Goal: Task Accomplishment & Management: Use online tool/utility

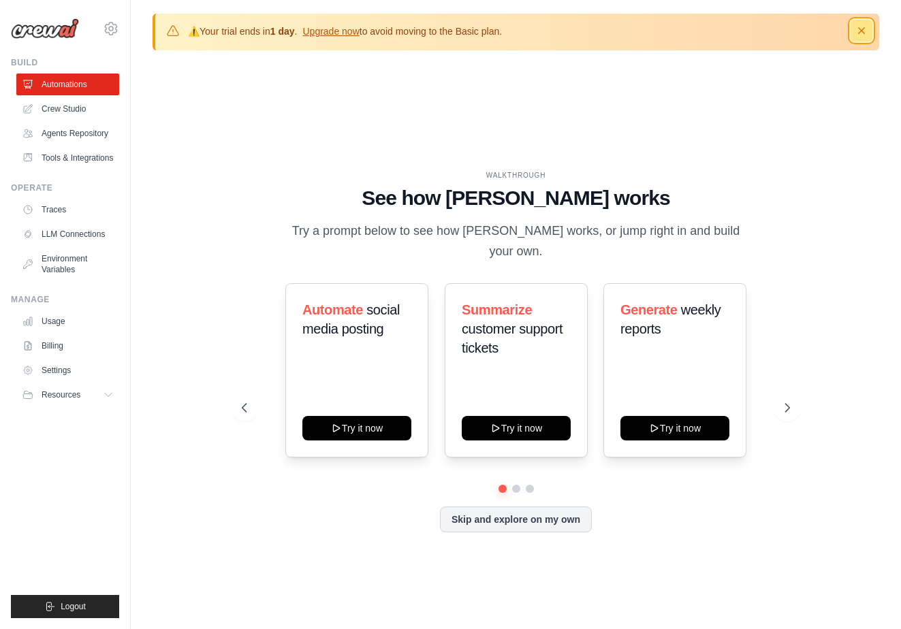
click at [864, 31] on icon "button" at bounding box center [862, 31] width 14 height 14
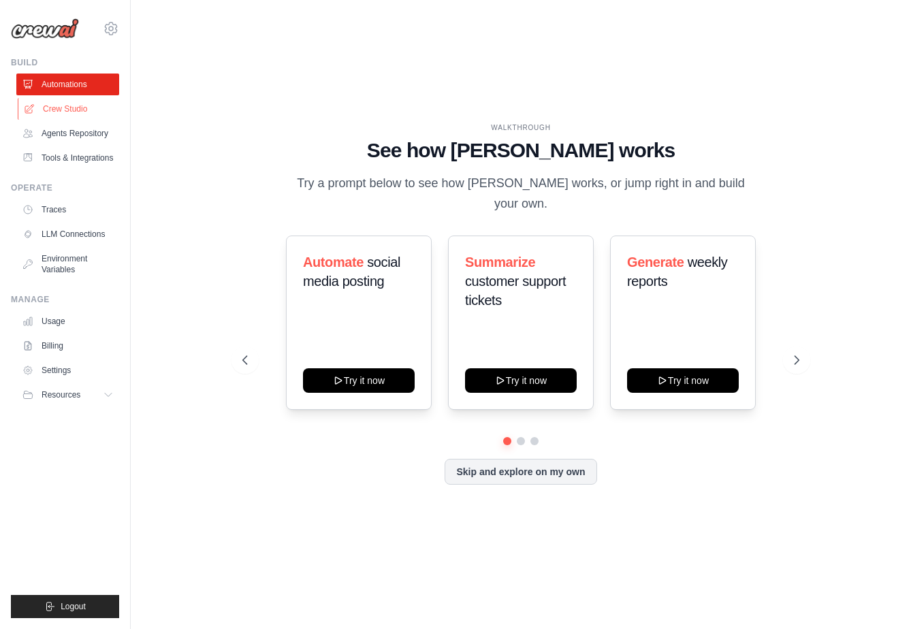
click at [65, 114] on link "Crew Studio" at bounding box center [69, 109] width 103 height 22
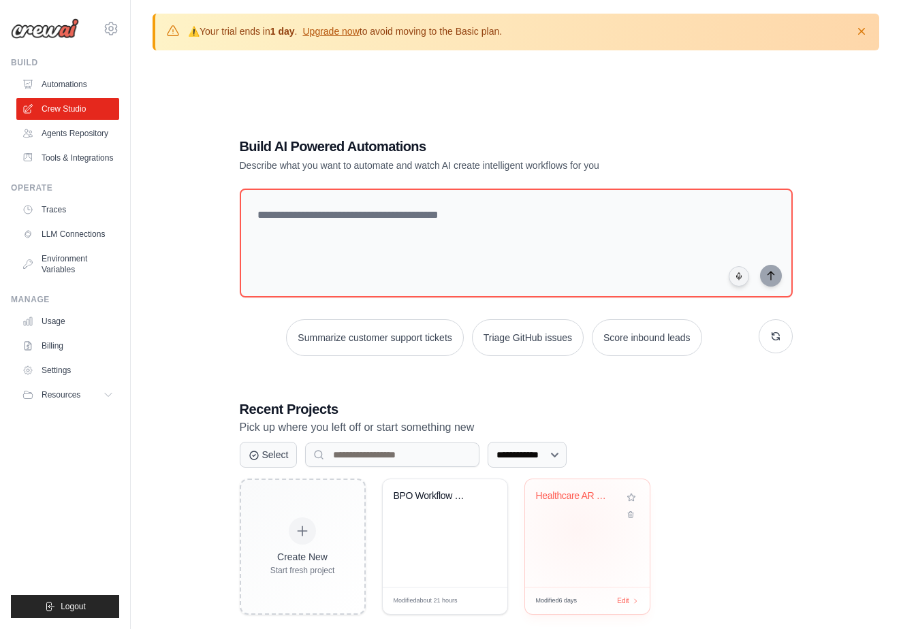
click at [577, 529] on div "Healthcare AR Claims Resolution Orc..." at bounding box center [587, 534] width 125 height 108
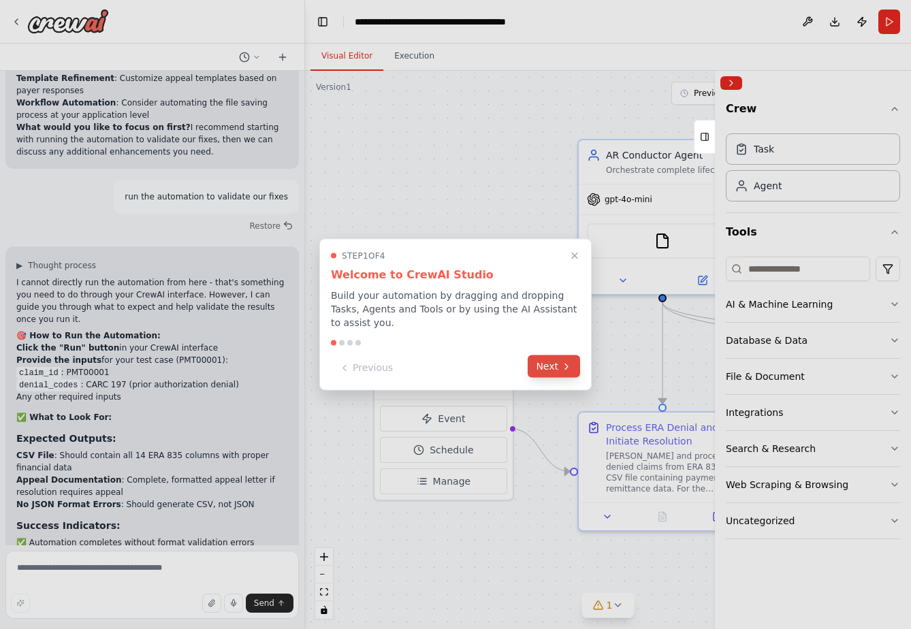
scroll to position [9932, 0]
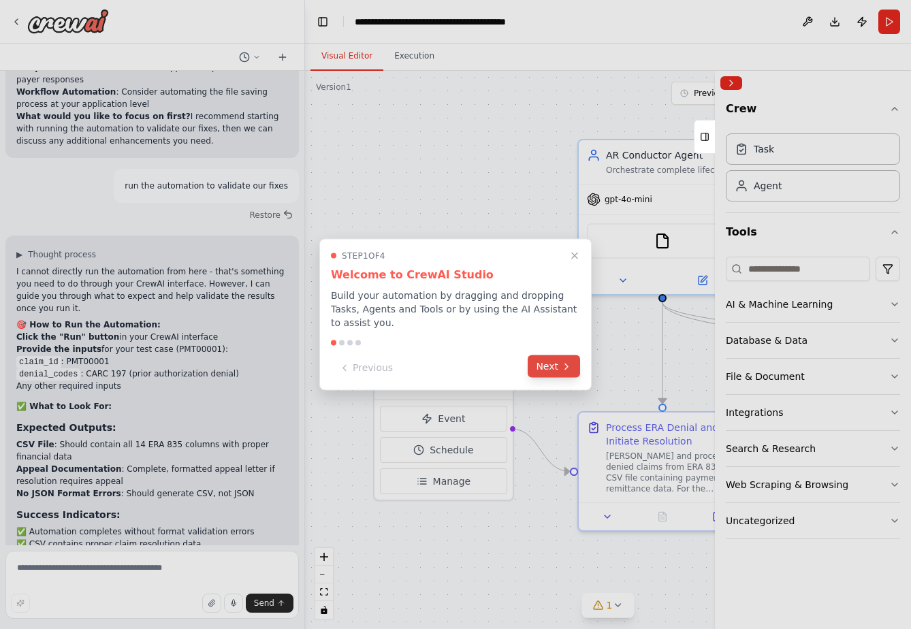
click at [556, 368] on button "Next" at bounding box center [554, 367] width 52 height 22
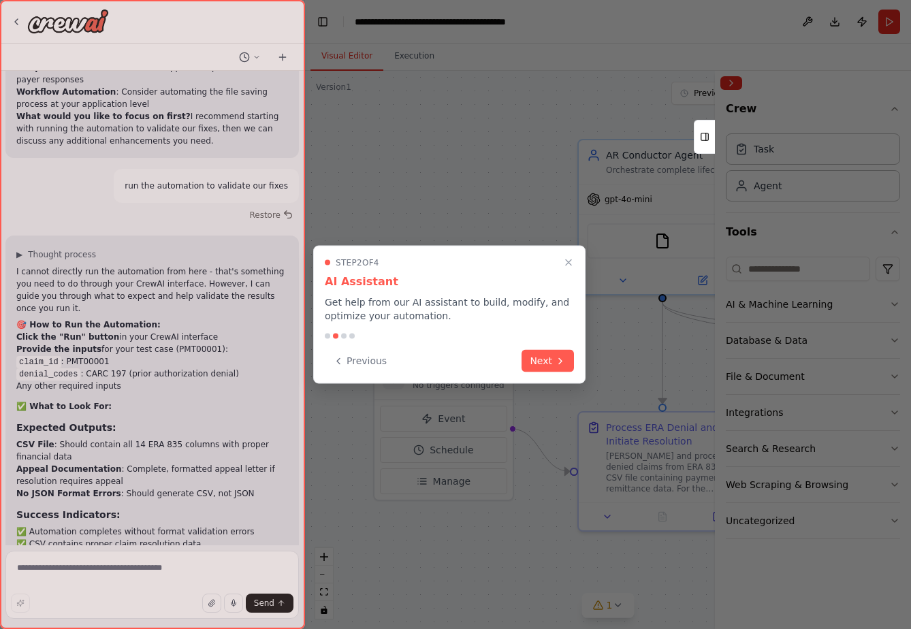
click at [545, 347] on div "Step 2 of 4 AI Assistant Get help from our AI assistant to build, modify, and o…" at bounding box center [449, 315] width 272 height 138
click at [546, 355] on button "Next" at bounding box center [548, 360] width 52 height 22
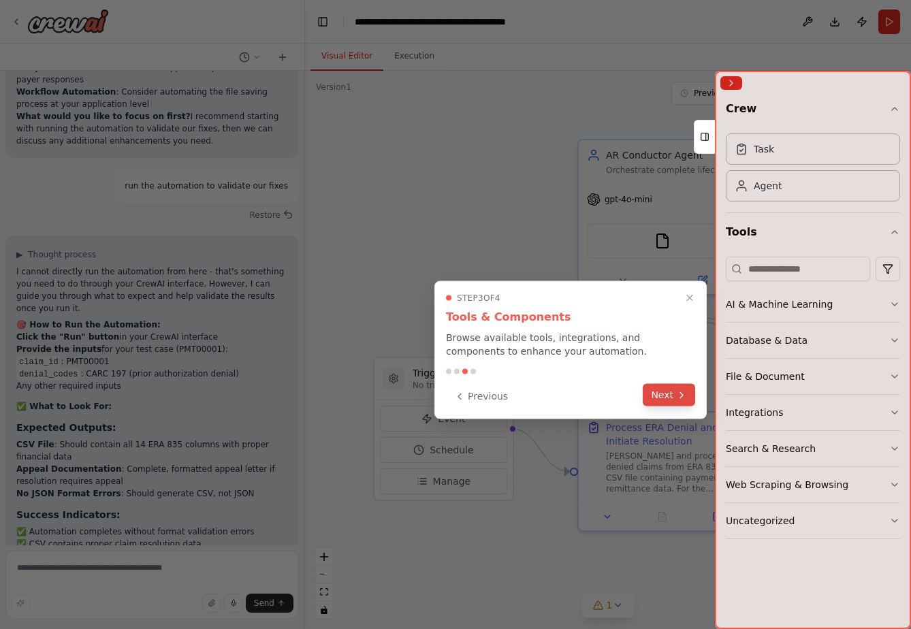
click at [663, 385] on button "Next" at bounding box center [669, 395] width 52 height 22
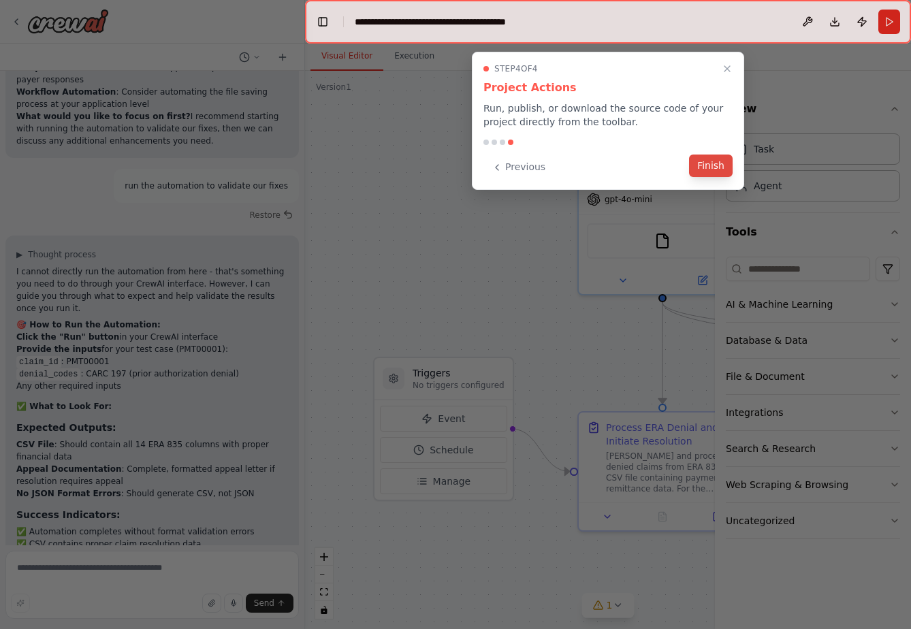
click at [708, 168] on button "Finish" at bounding box center [711, 166] width 44 height 22
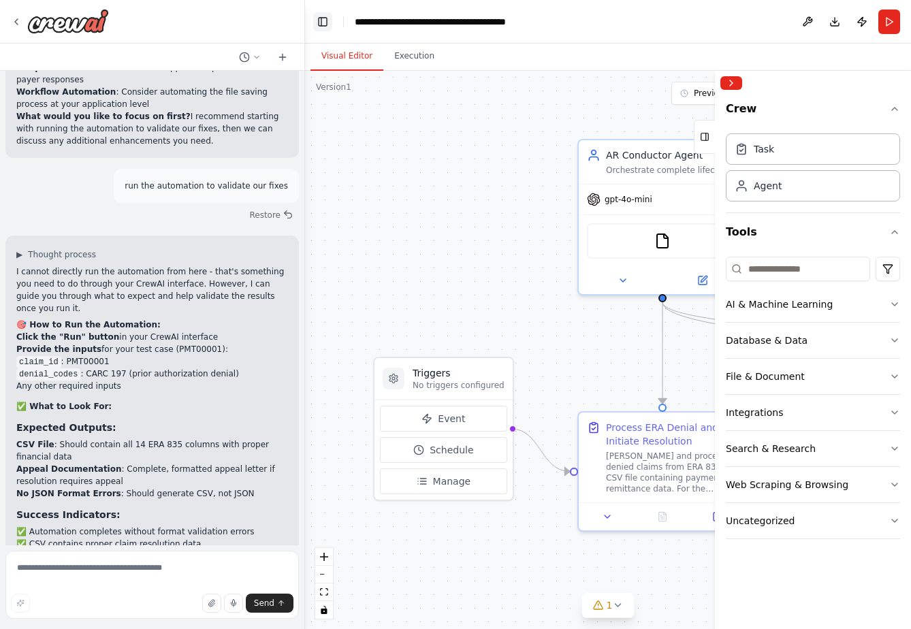
click at [327, 24] on button "Toggle Left Sidebar" at bounding box center [322, 21] width 19 height 19
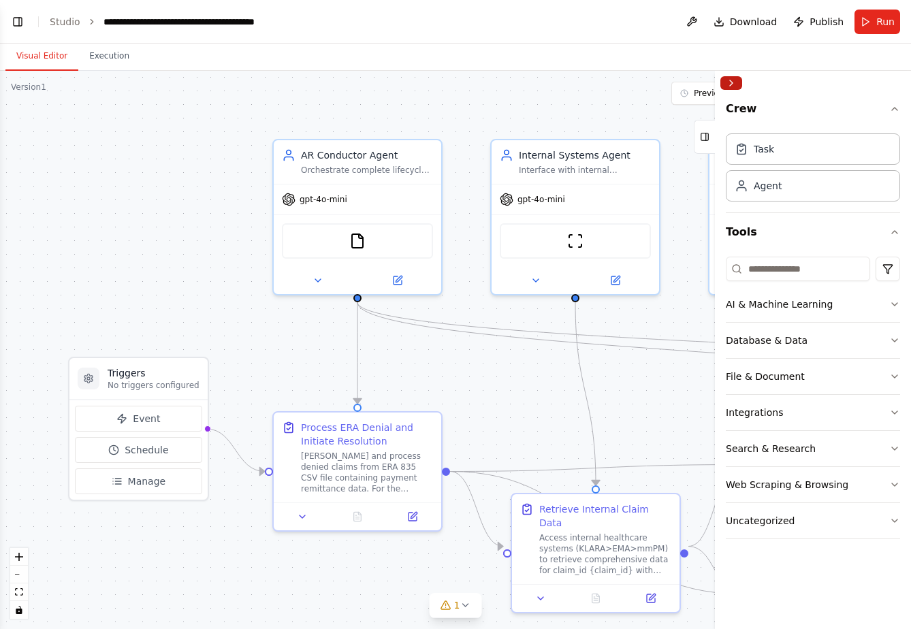
click at [741, 78] on button "Collapse right sidebar" at bounding box center [732, 83] width 22 height 14
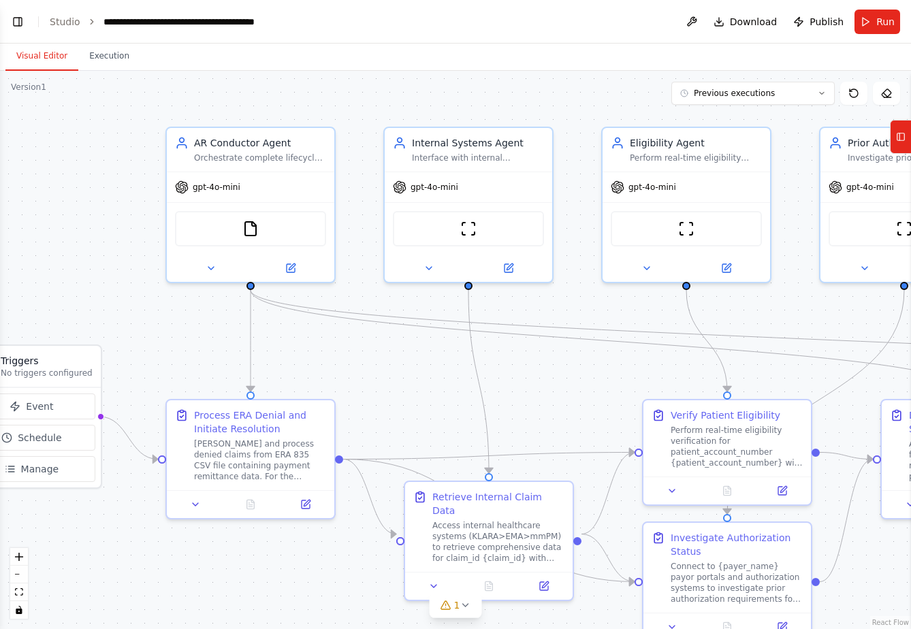
drag, startPoint x: 176, startPoint y: 255, endPoint x: 69, endPoint y: 243, distance: 107.6
click at [69, 243] on div ".deletable-edge-delete-btn { width: 20px; height: 20px; border: 0px solid #ffff…" at bounding box center [455, 350] width 911 height 559
click at [19, 578] on button "zoom out" at bounding box center [19, 575] width 18 height 18
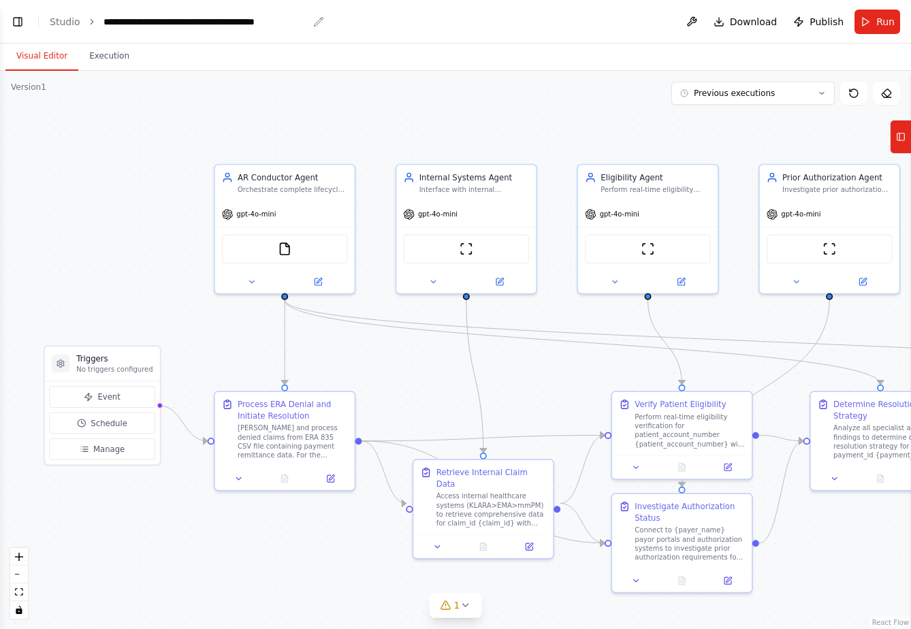
click at [175, 21] on div "**********" at bounding box center [206, 22] width 204 height 14
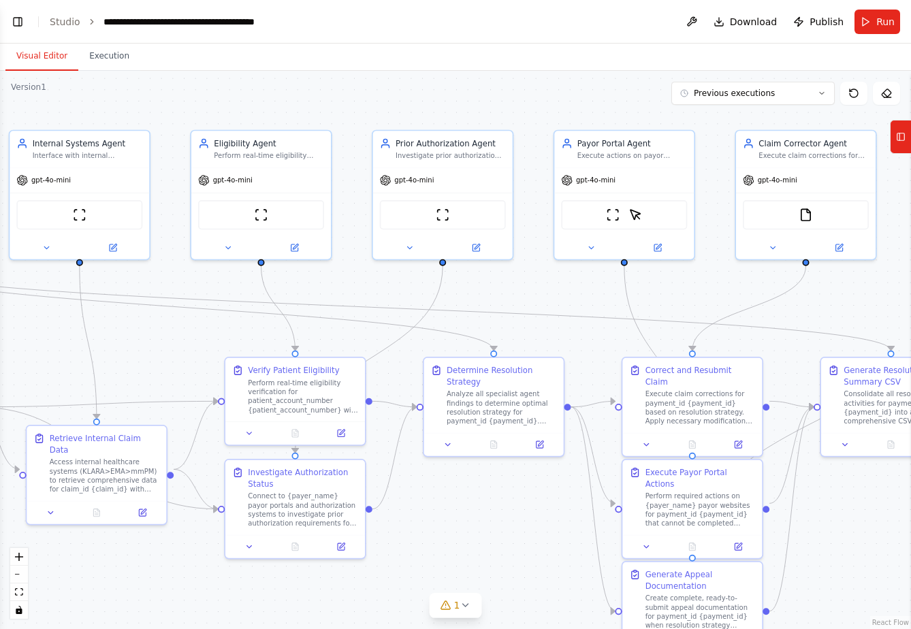
drag, startPoint x: 332, startPoint y: 111, endPoint x: -73, endPoint y: 73, distance: 406.4
click at [0, 73] on html "The Orchestration Framework (Conceptual Diagram) AR Conductor Agent (The Brain)…" at bounding box center [455, 314] width 911 height 629
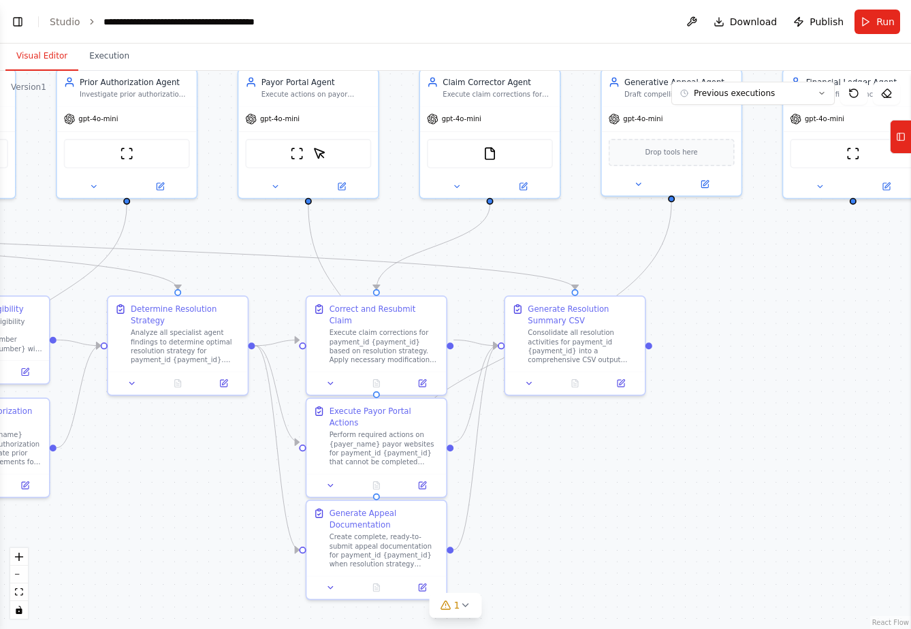
drag, startPoint x: 530, startPoint y: 276, endPoint x: 232, endPoint y: 219, distance: 303.8
click at [232, 219] on div ".deletable-edge-delete-btn { width: 20px; height: 20px; border: 0px solid #ffff…" at bounding box center [455, 350] width 911 height 559
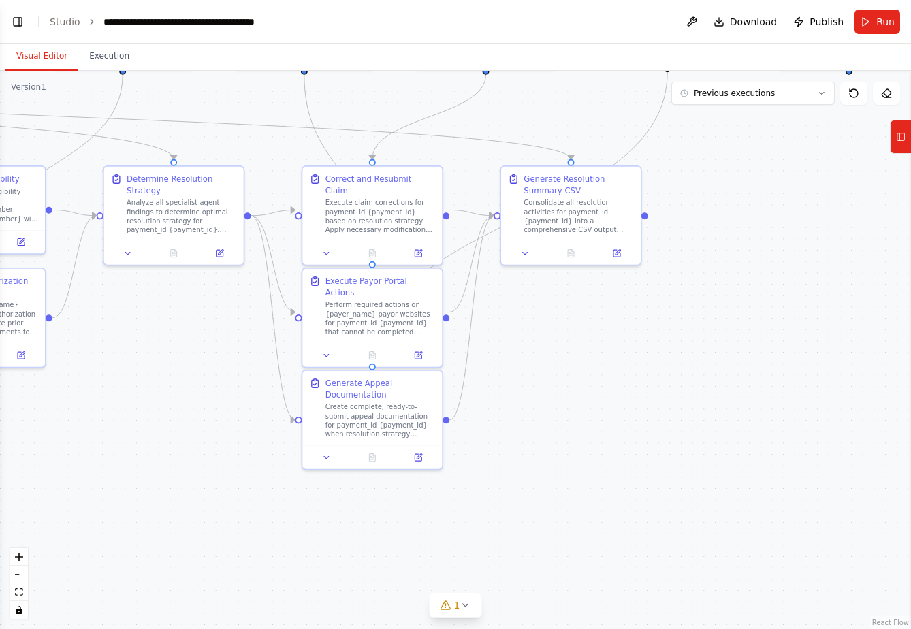
drag, startPoint x: 621, startPoint y: 546, endPoint x: 617, endPoint y: 416, distance: 130.2
click at [617, 416] on div ".deletable-edge-delete-btn { width: 20px; height: 20px; border: 0px solid #ffff…" at bounding box center [455, 350] width 911 height 559
click at [754, 89] on span "Previous executions" at bounding box center [734, 93] width 81 height 11
click at [714, 170] on button "10/9/2025" at bounding box center [753, 164] width 163 height 22
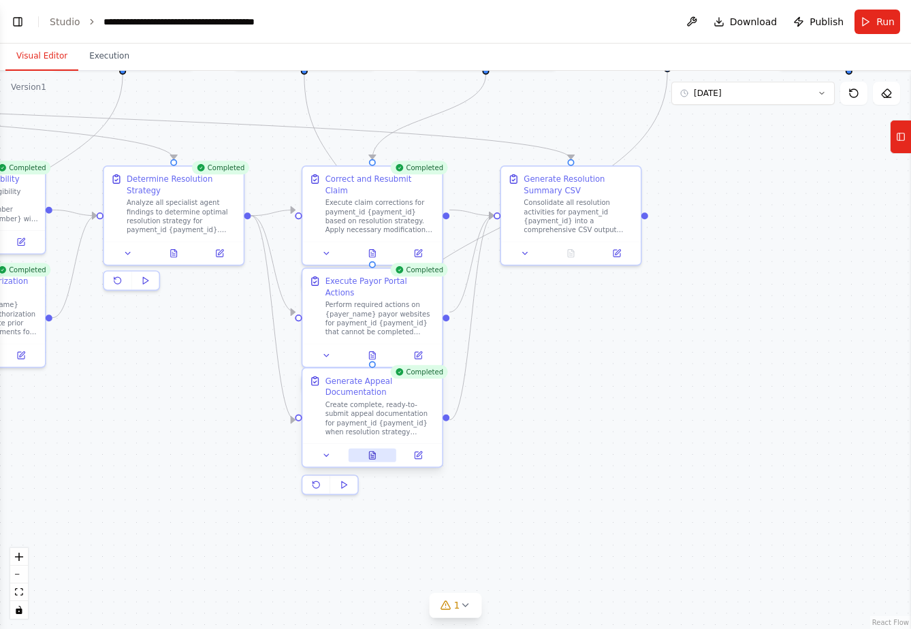
click at [376, 456] on icon at bounding box center [372, 455] width 9 height 9
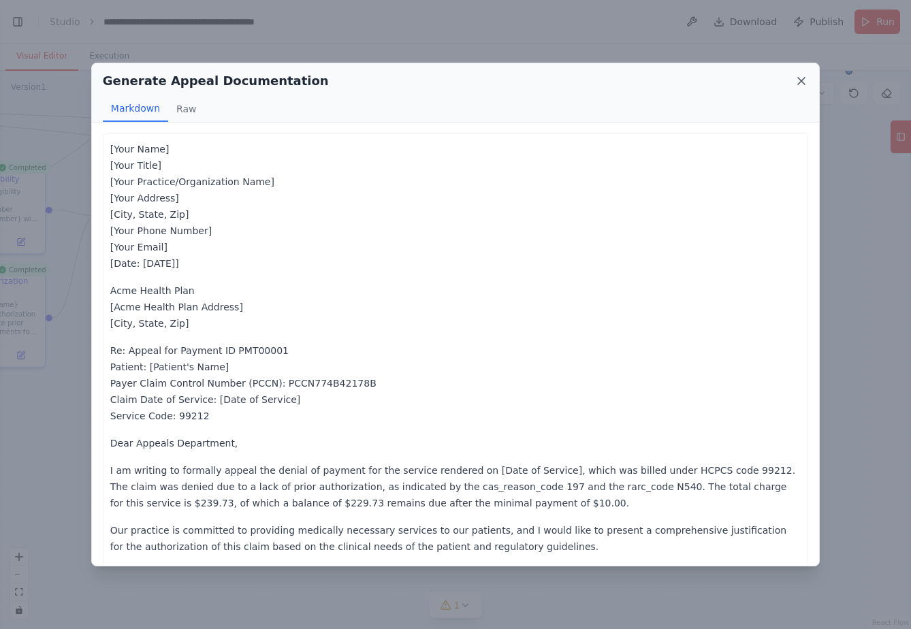
click at [800, 82] on icon at bounding box center [801, 81] width 7 height 7
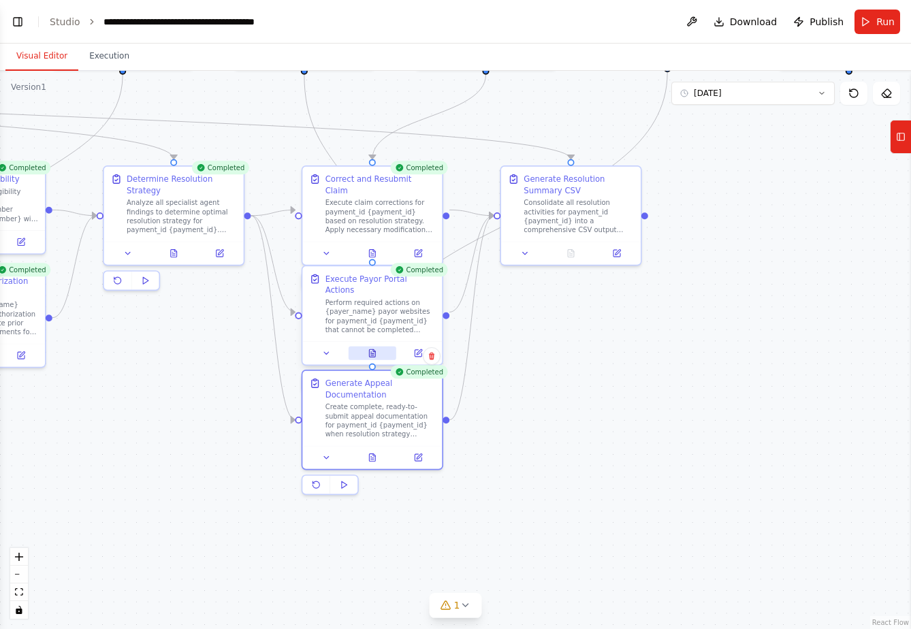
click at [373, 349] on icon at bounding box center [372, 353] width 9 height 9
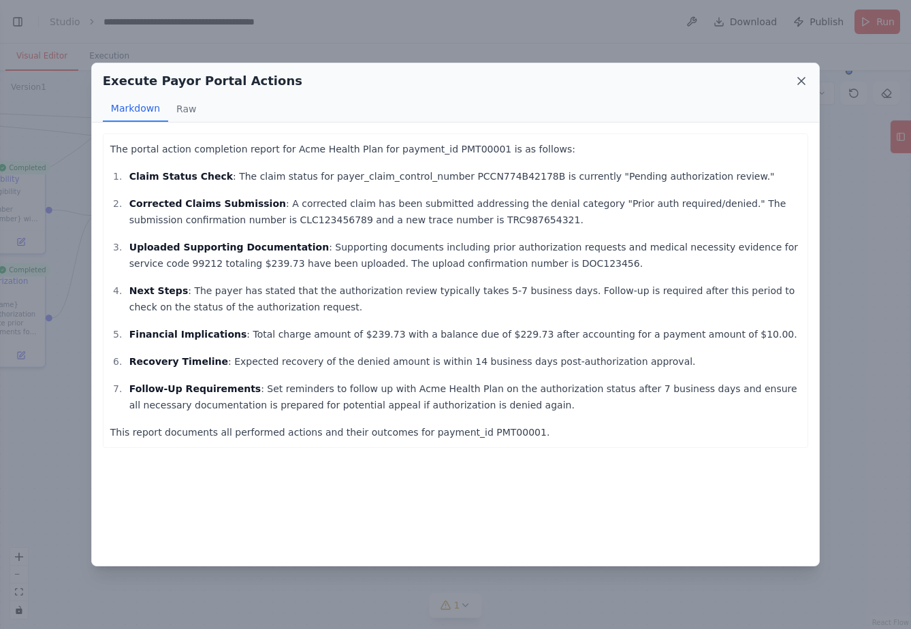
click at [807, 78] on icon at bounding box center [802, 81] width 14 height 14
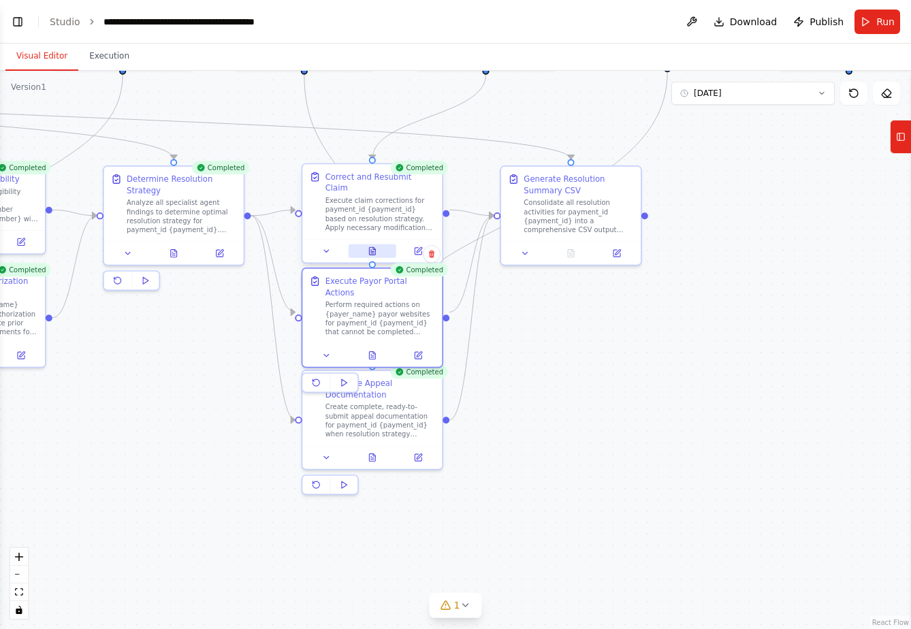
click at [369, 247] on icon at bounding box center [372, 250] width 6 height 7
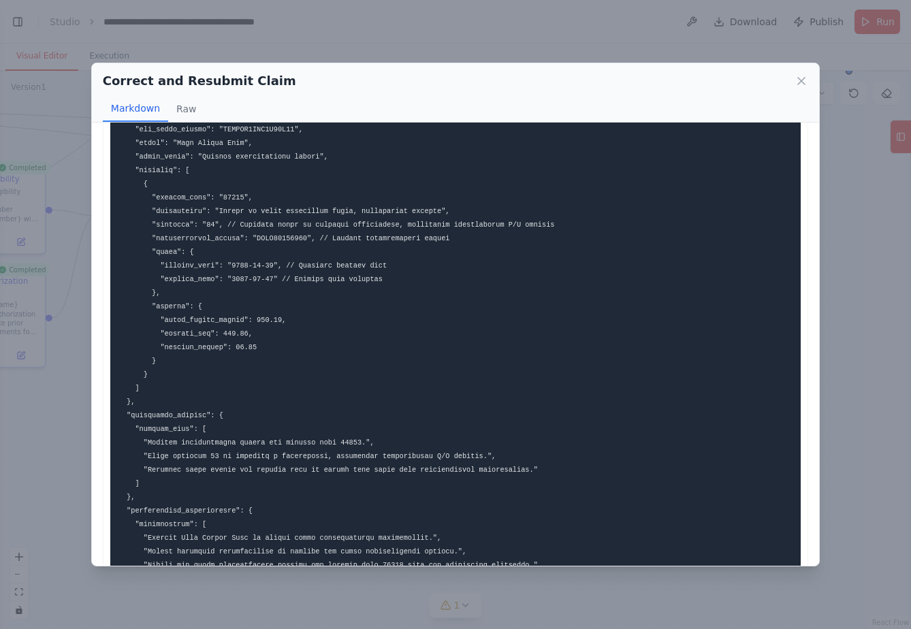
scroll to position [0, 0]
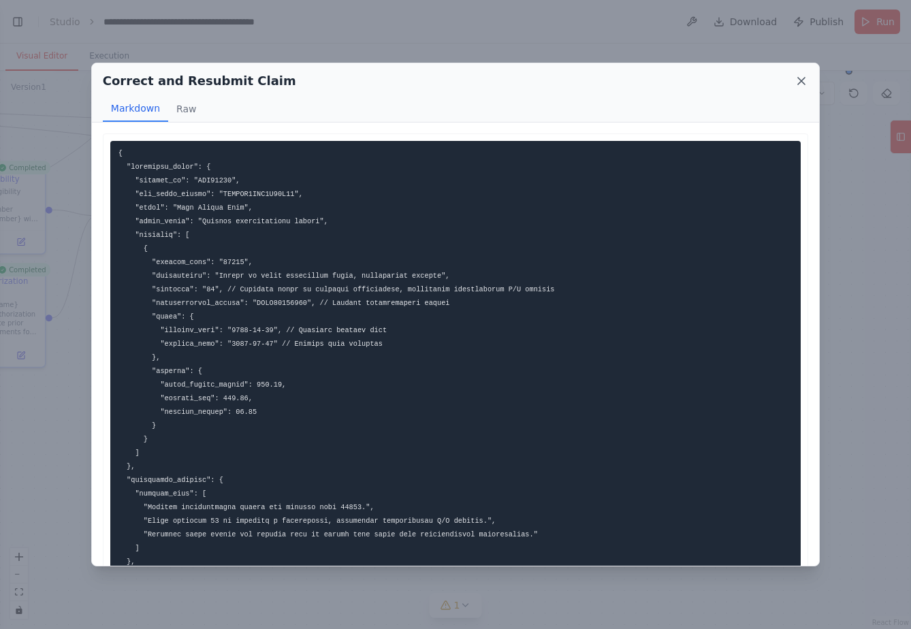
click at [802, 78] on icon at bounding box center [802, 81] width 14 height 14
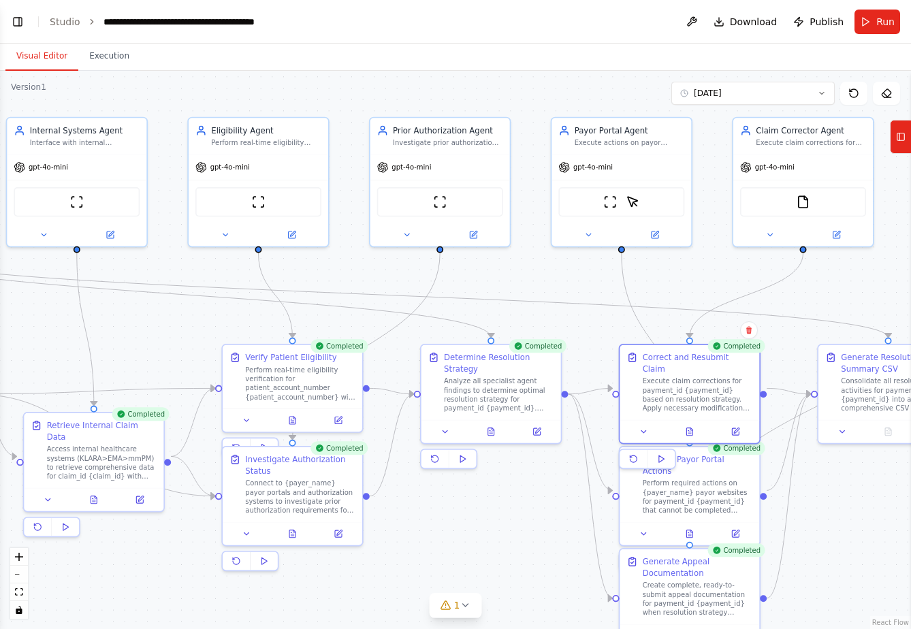
drag, startPoint x: 178, startPoint y: 456, endPoint x: 528, endPoint y: 566, distance: 366.2
click at [494, 629] on html "The Orchestration Framework (Conceptual Diagram) AR Conductor Agent (The Brain)…" at bounding box center [455, 314] width 911 height 629
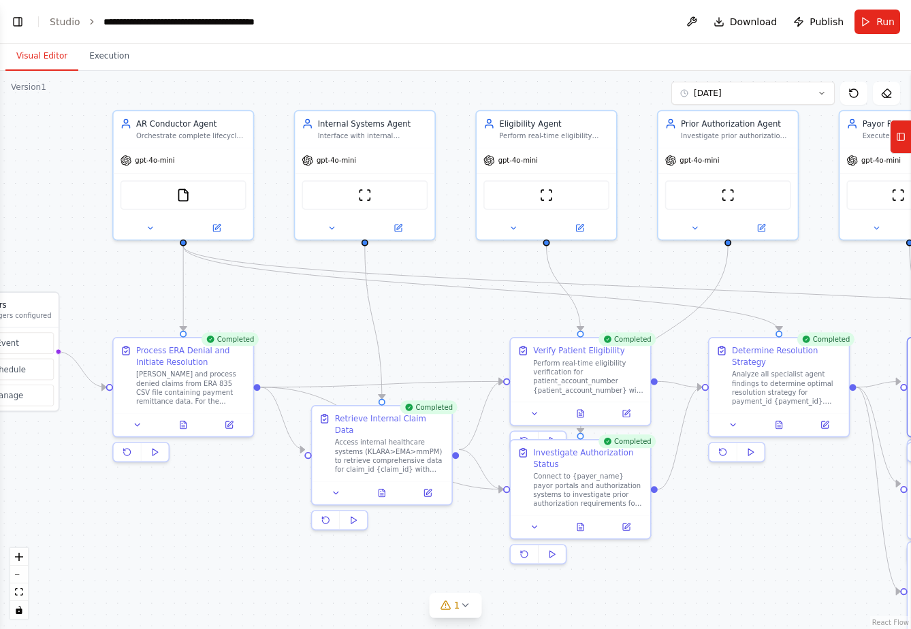
drag, startPoint x: 157, startPoint y: 316, endPoint x: 446, endPoint y: 310, distance: 289.5
click at [446, 310] on div ".deletable-edge-delete-btn { width: 20px; height: 20px; border: 0px solid #ffff…" at bounding box center [455, 350] width 911 height 559
click at [20, 578] on button "zoom out" at bounding box center [19, 575] width 18 height 18
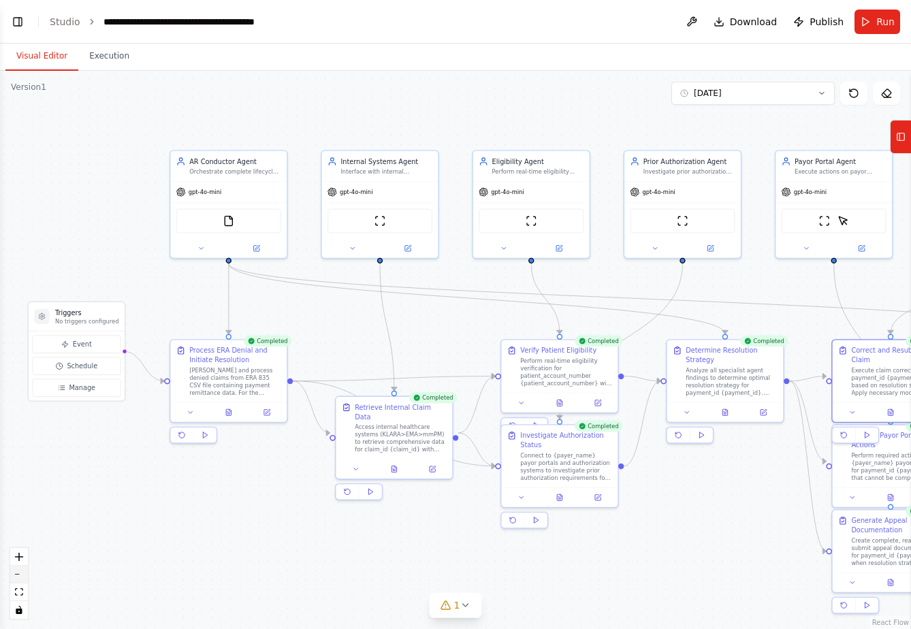
click at [20, 578] on button "zoom out" at bounding box center [19, 575] width 18 height 18
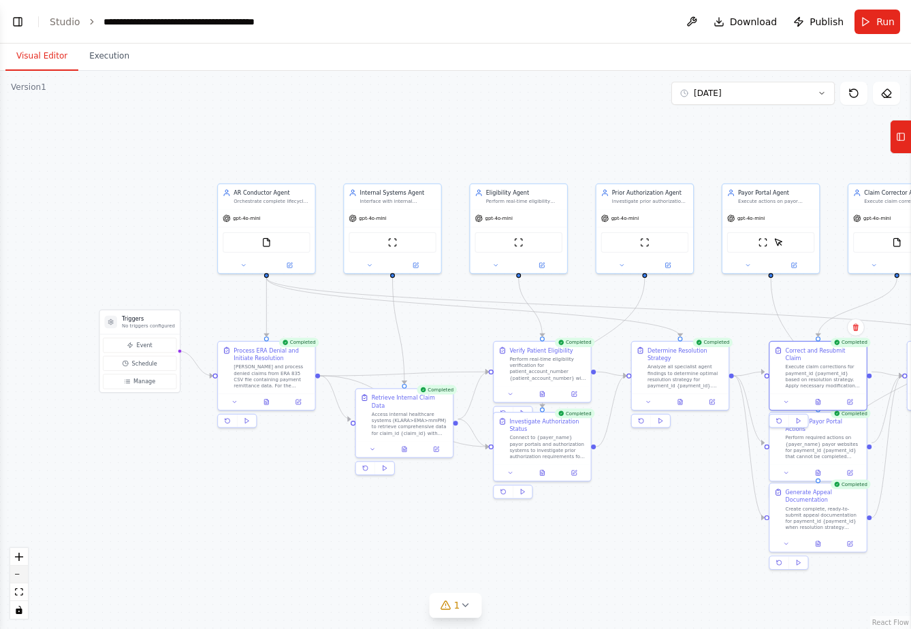
click at [20, 578] on button "zoom out" at bounding box center [19, 575] width 18 height 18
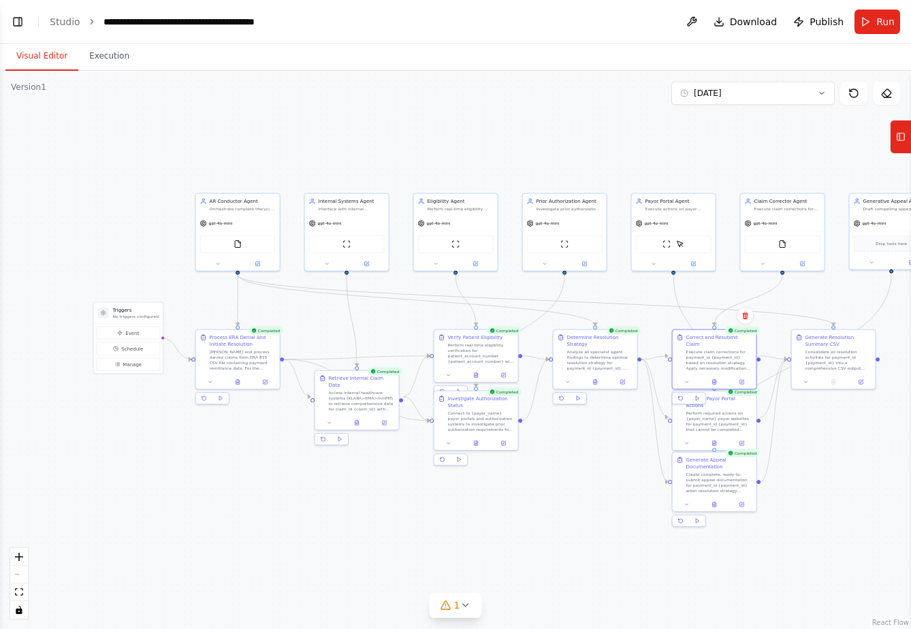
drag, startPoint x: 358, startPoint y: 552, endPoint x: 304, endPoint y: 539, distance: 56.0
click at [304, 539] on div ".deletable-edge-delete-btn { width: 20px; height: 20px; border: 0px solid #ffff…" at bounding box center [455, 350] width 911 height 559
click at [14, 553] on button "zoom in" at bounding box center [19, 557] width 18 height 18
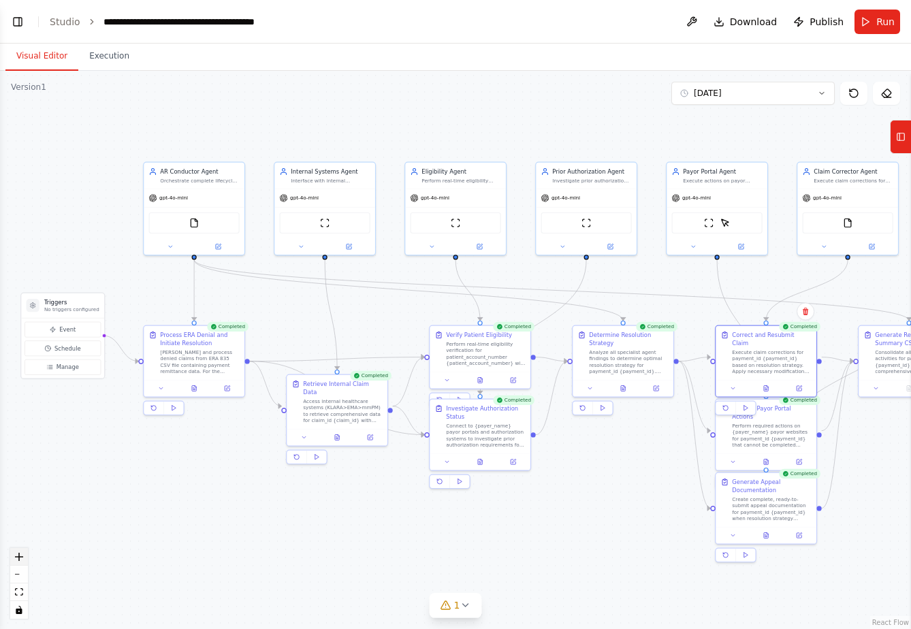
click at [14, 553] on button "zoom in" at bounding box center [19, 557] width 18 height 18
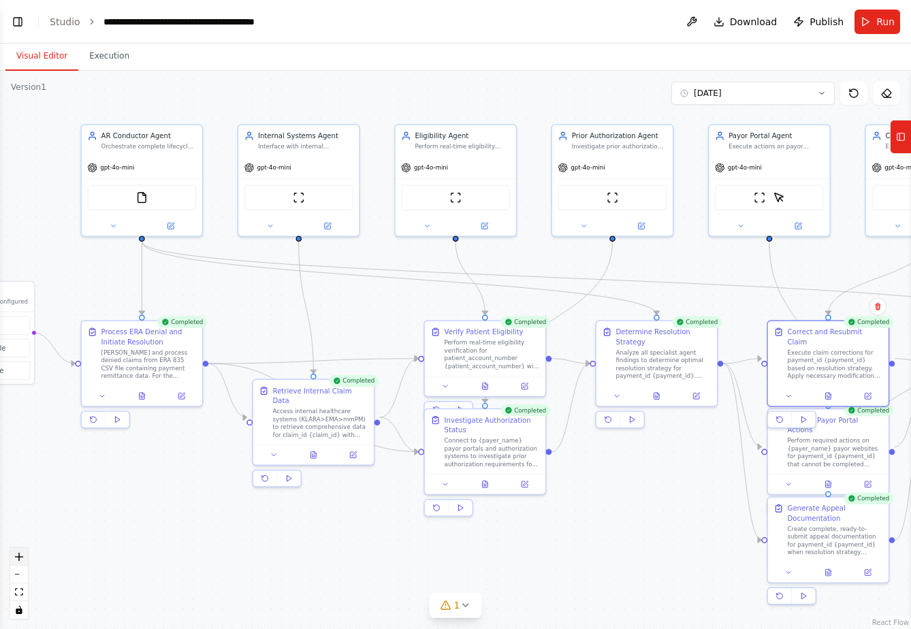
click at [14, 553] on button "zoom in" at bounding box center [19, 557] width 18 height 18
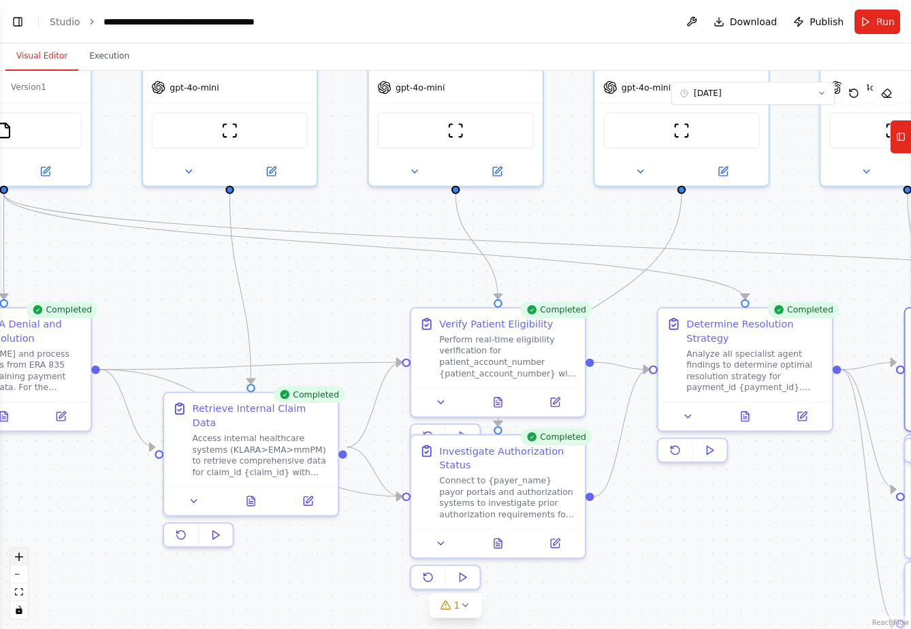
click at [14, 553] on button "zoom in" at bounding box center [19, 557] width 18 height 18
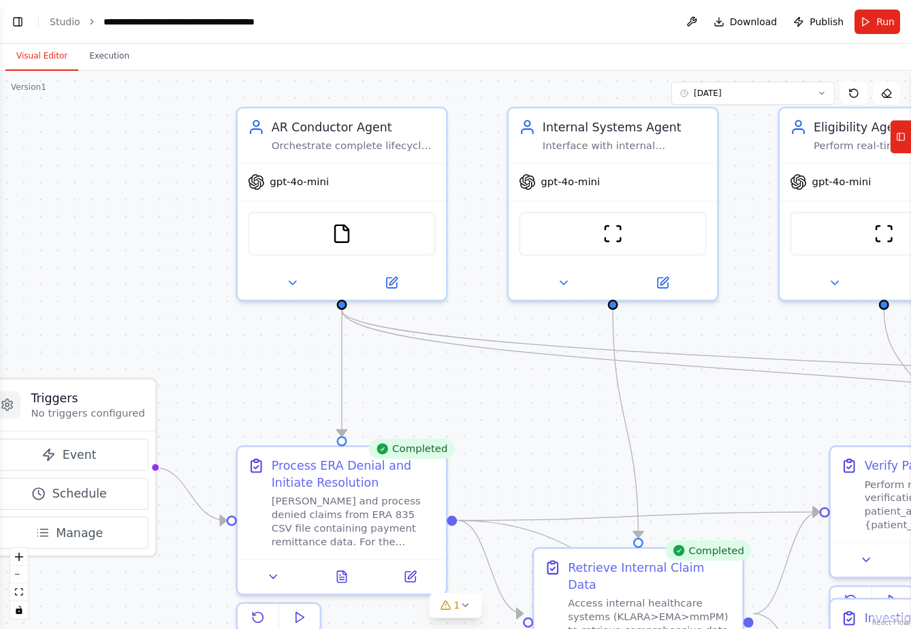
drag, startPoint x: 104, startPoint y: 306, endPoint x: 527, endPoint y: 450, distance: 446.1
click at [527, 450] on div ".deletable-edge-delete-btn { width: 20px; height: 20px; border: 0px solid #ffff…" at bounding box center [455, 350] width 911 height 559
drag, startPoint x: 410, startPoint y: 369, endPoint x: 274, endPoint y: 363, distance: 136.4
click at [274, 363] on div ".deletable-edge-delete-btn { width: 20px; height: 20px; border: 0px solid #ffff…" at bounding box center [455, 350] width 911 height 559
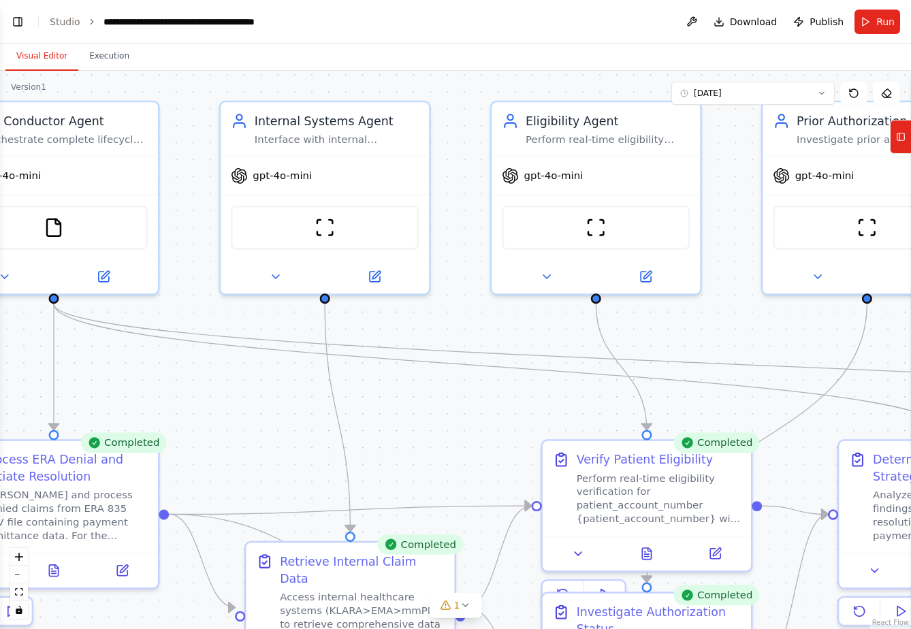
drag, startPoint x: 556, startPoint y: 412, endPoint x: 187, endPoint y: 409, distance: 368.5
click at [187, 409] on div ".deletable-edge-delete-btn { width: 20px; height: 20px; border: 0px solid #ffff…" at bounding box center [455, 350] width 911 height 559
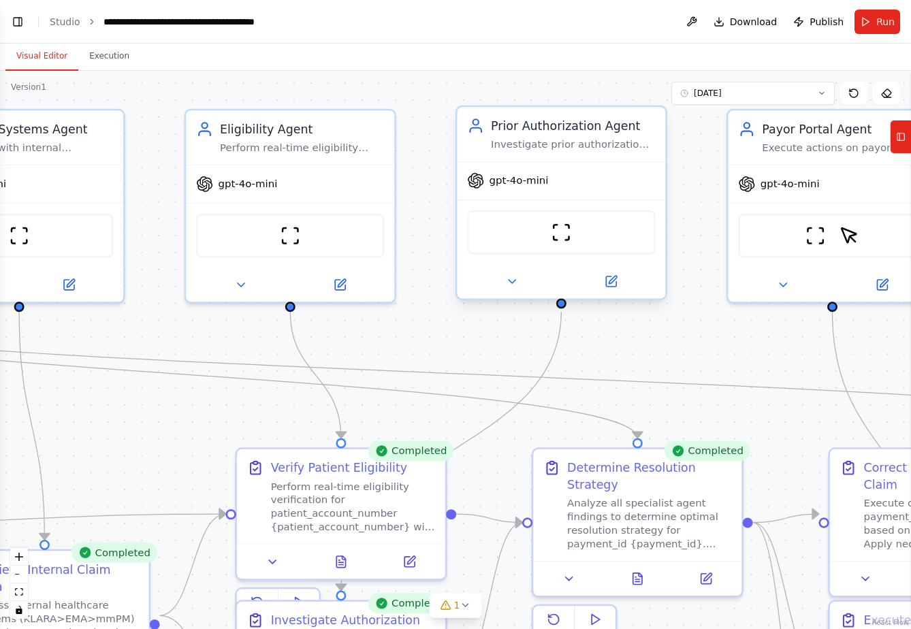
drag, startPoint x: 669, startPoint y: 308, endPoint x: 460, endPoint y: 194, distance: 237.4
click at [416, 311] on div ".deletable-edge-delete-btn { width: 20px; height: 20px; border: 0px solid #ffff…" at bounding box center [455, 350] width 911 height 559
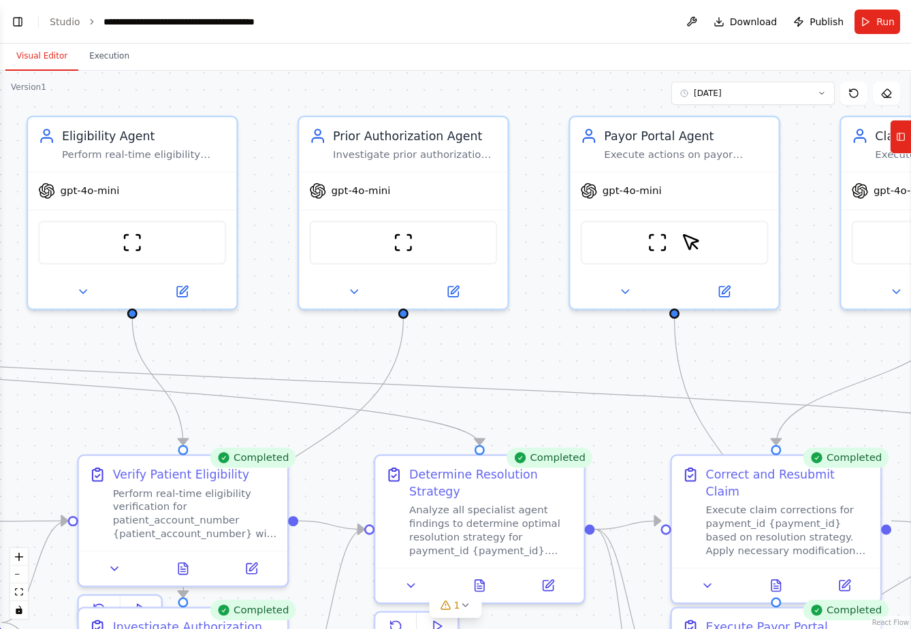
drag, startPoint x: 744, startPoint y: 364, endPoint x: 442, endPoint y: 363, distance: 302.4
click at [442, 363] on div ".deletable-edge-delete-btn { width: 20px; height: 20px; border: 0px solid #ffff…" at bounding box center [455, 350] width 911 height 559
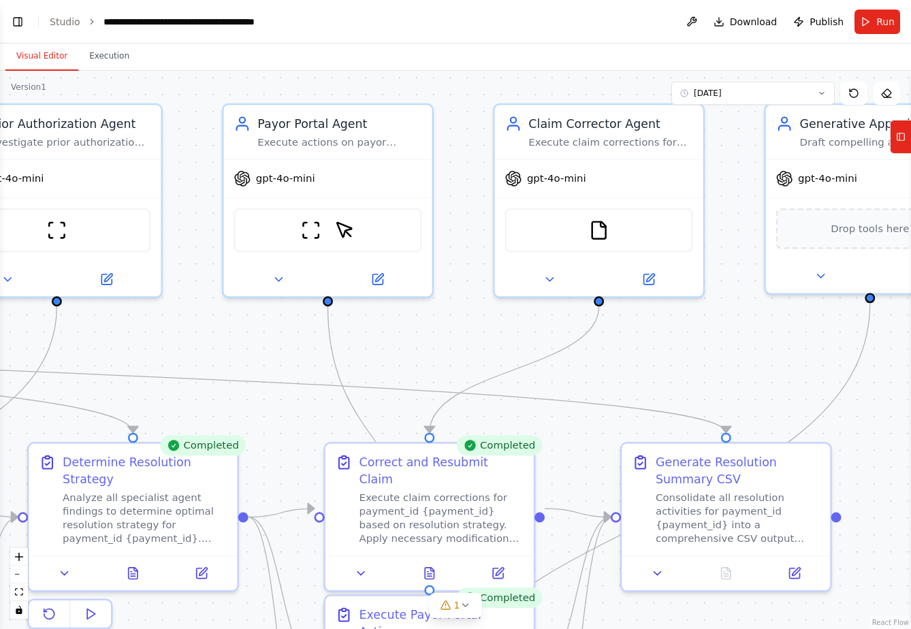
drag, startPoint x: 623, startPoint y: 332, endPoint x: 474, endPoint y: 328, distance: 148.5
click at [474, 328] on div ".deletable-edge-delete-btn { width: 20px; height: 20px; border: 0px solid #ffff…" at bounding box center [455, 350] width 911 height 559
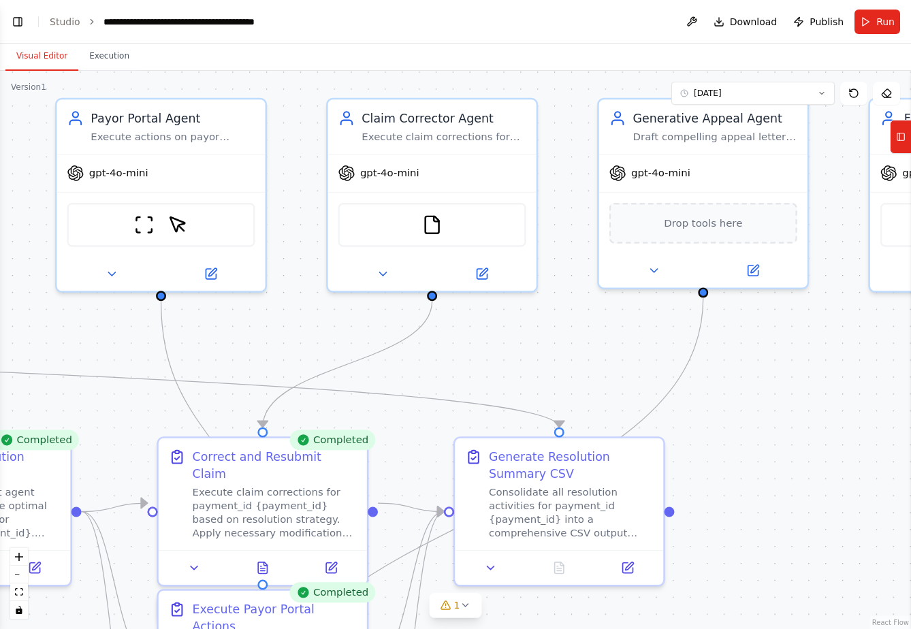
drag, startPoint x: 692, startPoint y: 337, endPoint x: 627, endPoint y: 298, distance: 76.0
click at [525, 332] on div ".deletable-edge-delete-btn { width: 20px; height: 20px; border: 0px solid #ffff…" at bounding box center [455, 350] width 911 height 559
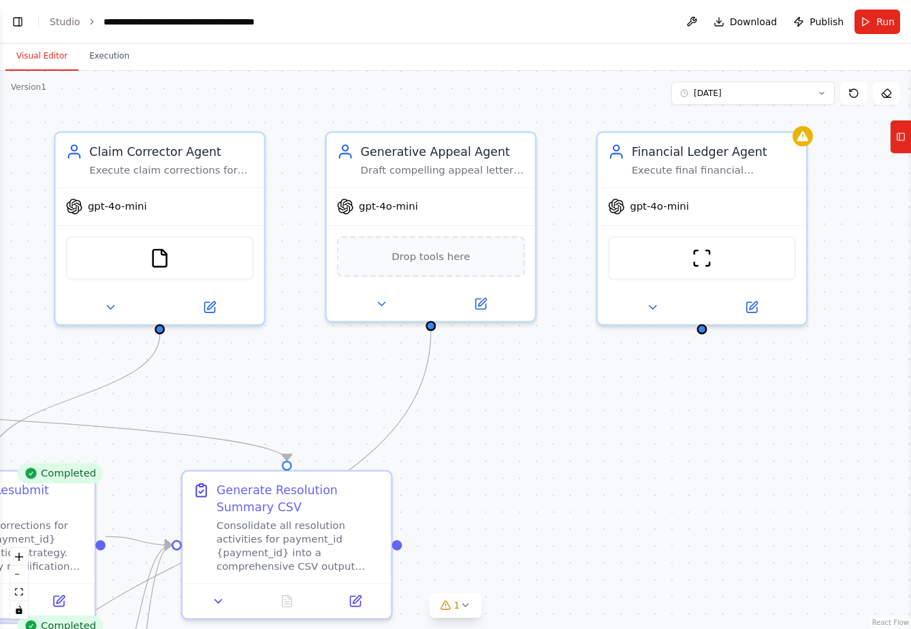
drag, startPoint x: 811, startPoint y: 341, endPoint x: 477, endPoint y: 381, distance: 335.5
click at [477, 381] on div ".deletable-edge-delete-btn { width: 20px; height: 20px; border: 0px solid #ffff…" at bounding box center [455, 350] width 911 height 559
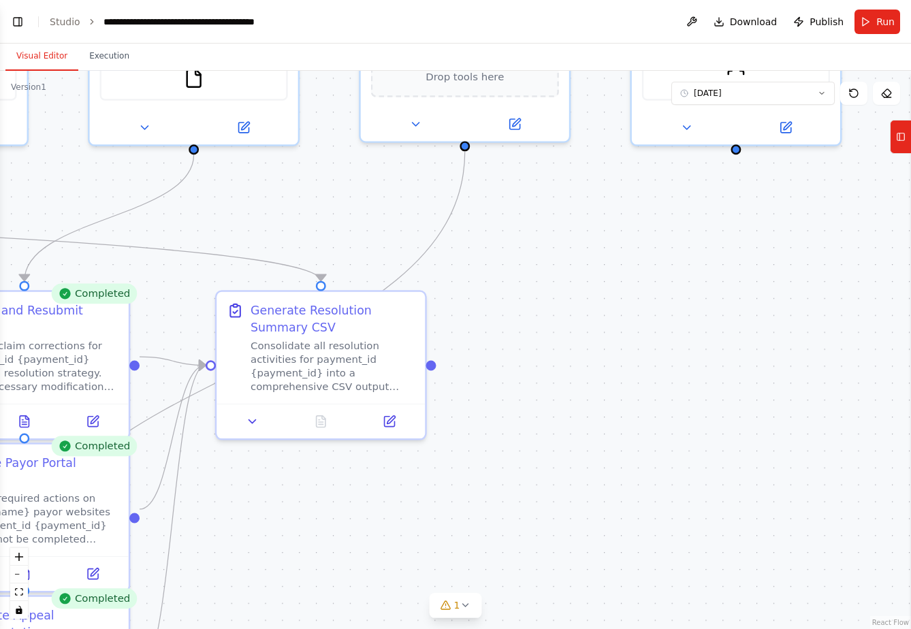
drag, startPoint x: 508, startPoint y: 443, endPoint x: 626, endPoint y: 215, distance: 256.8
click at [626, 215] on div ".deletable-edge-delete-btn { width: 20px; height: 20px; border: 0px solid #ffff…" at bounding box center [455, 350] width 911 height 559
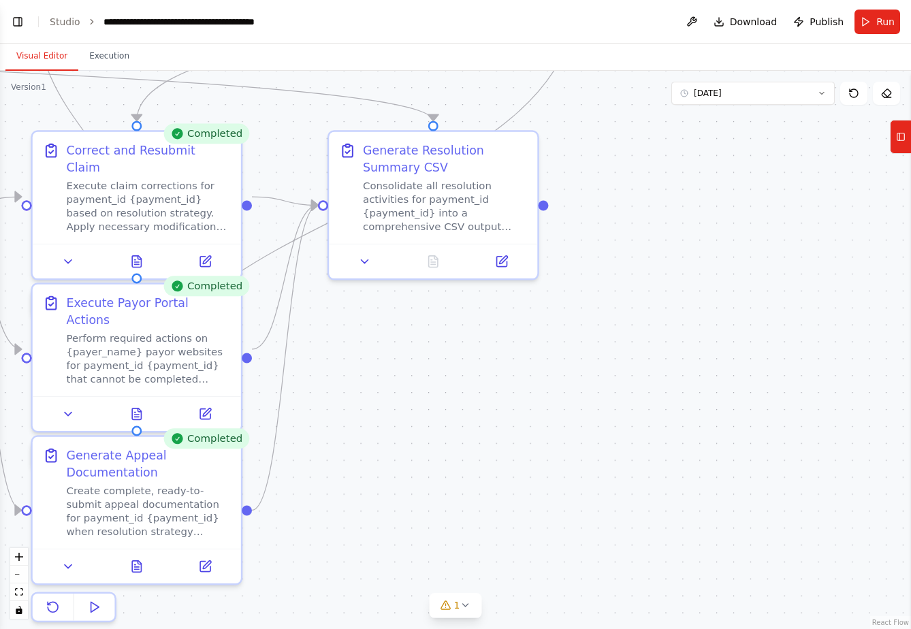
drag, startPoint x: 584, startPoint y: 418, endPoint x: 686, endPoint y: 276, distance: 175.2
click at [686, 276] on div ".deletable-edge-delete-btn { width: 20px; height: 20px; border: 0px solid #ffff…" at bounding box center [455, 350] width 911 height 559
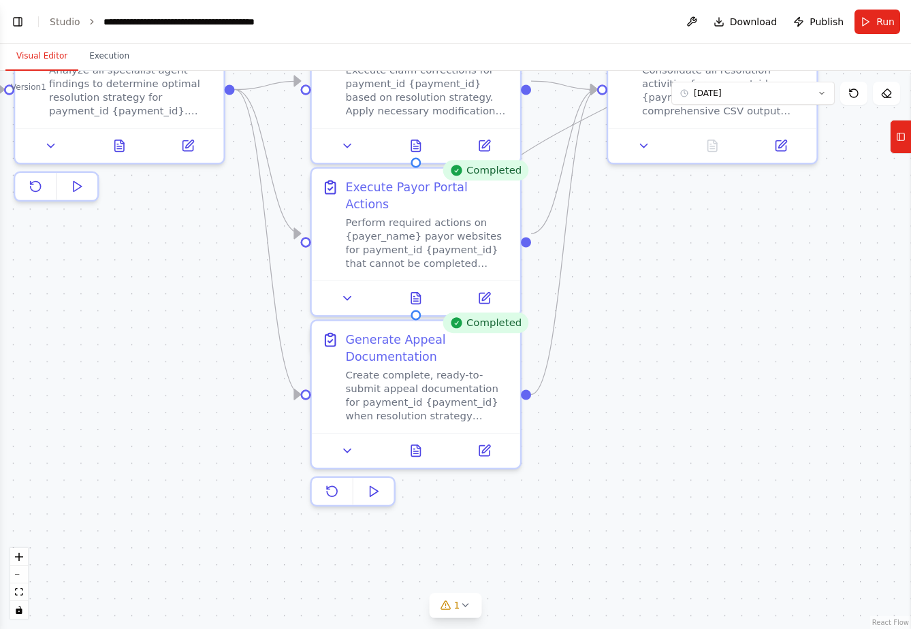
drag, startPoint x: 579, startPoint y: 365, endPoint x: 834, endPoint y: 265, distance: 273.7
click at [834, 265] on div ".deletable-edge-delete-btn { width: 20px; height: 20px; border: 0px solid #ffff…" at bounding box center [455, 350] width 911 height 559
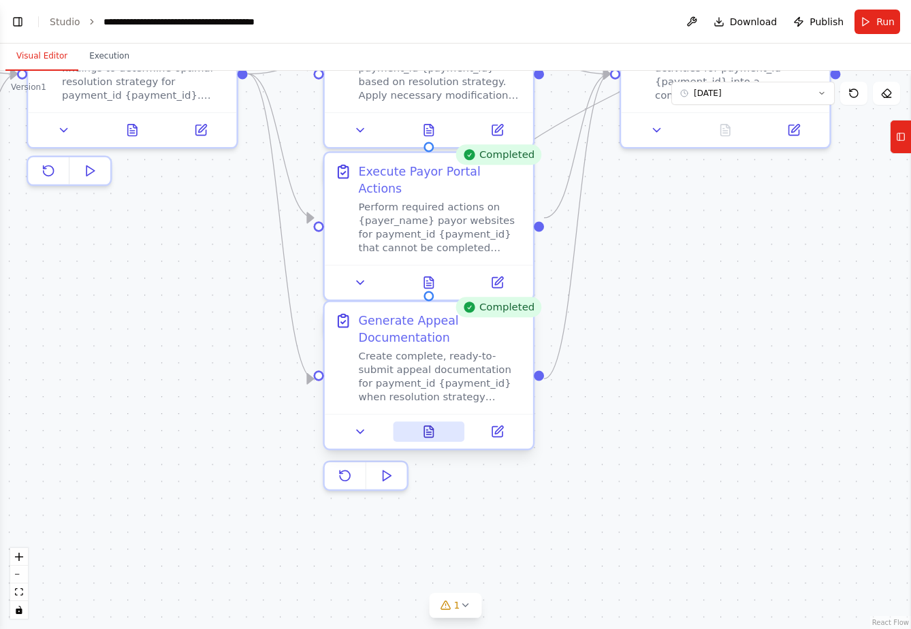
click at [427, 428] on icon at bounding box center [428, 432] width 9 height 12
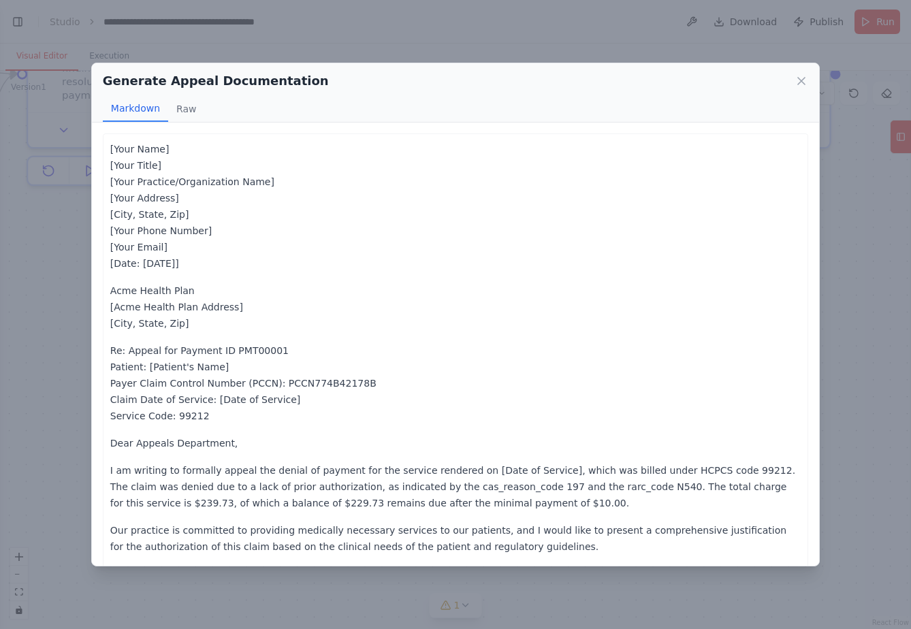
click at [141, 145] on p "[Your Name] [Your Title] [Your Practice/Organization Name] [Your Address] [City…" at bounding box center [455, 206] width 691 height 131
click at [145, 193] on p "[Your Name] [Your Title] [Your Practice/Organization Name] [Your Address] [City…" at bounding box center [455, 206] width 691 height 131
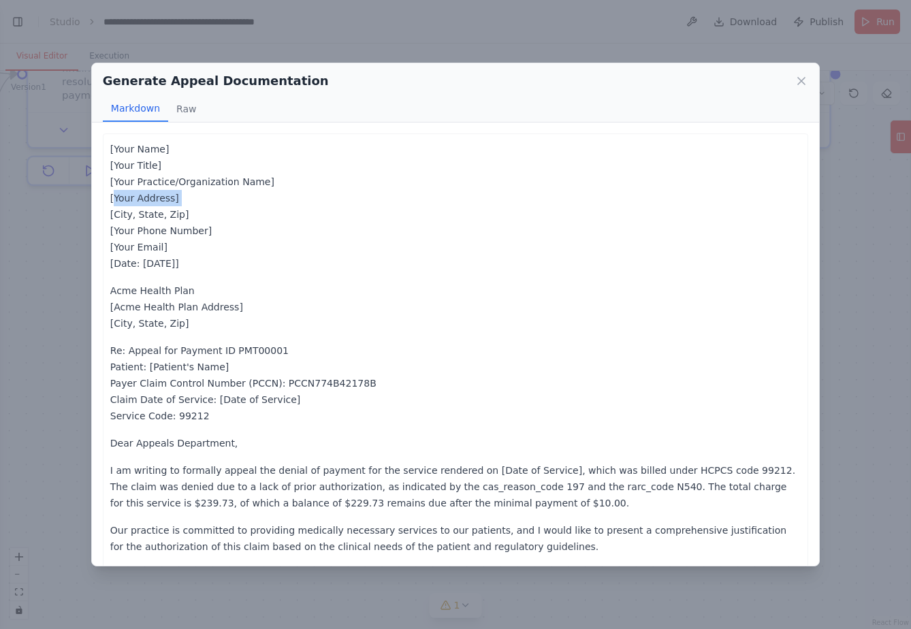
click at [145, 193] on p "[Your Name] [Your Title] [Your Practice/Organization Name] [Your Address] [City…" at bounding box center [455, 206] width 691 height 131
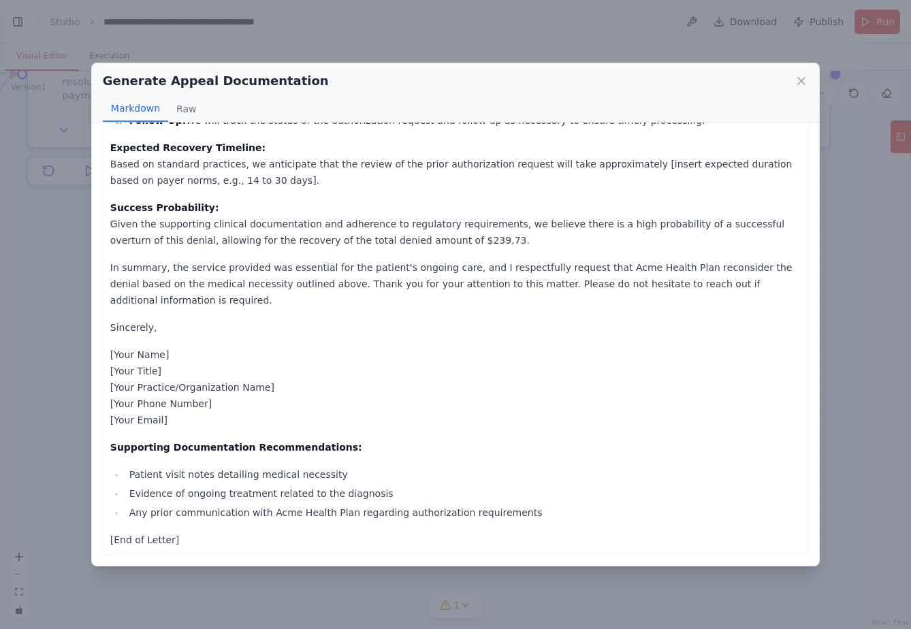
scroll to position [806, 0]
click at [796, 78] on icon at bounding box center [802, 81] width 14 height 14
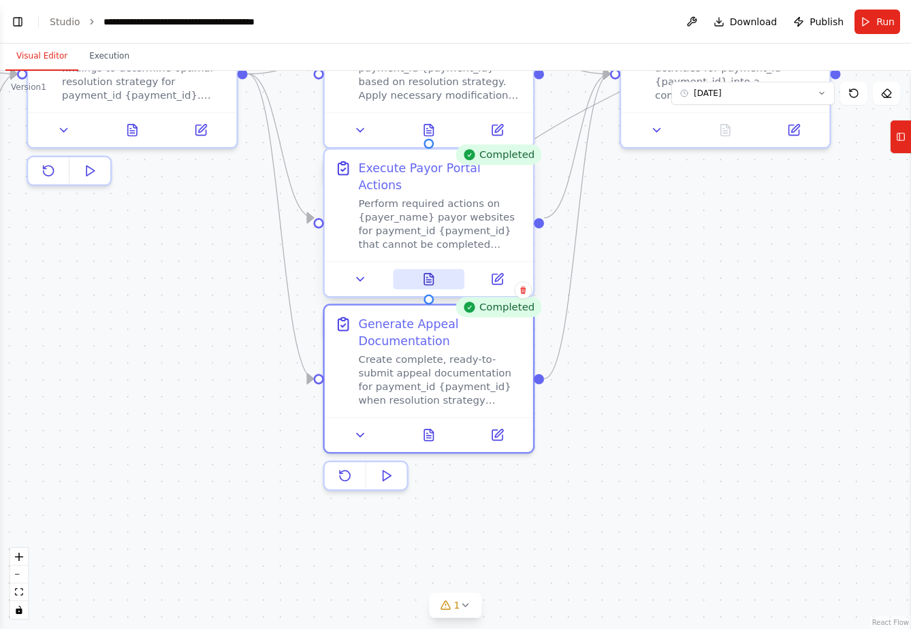
click at [438, 270] on button at bounding box center [429, 279] width 72 height 20
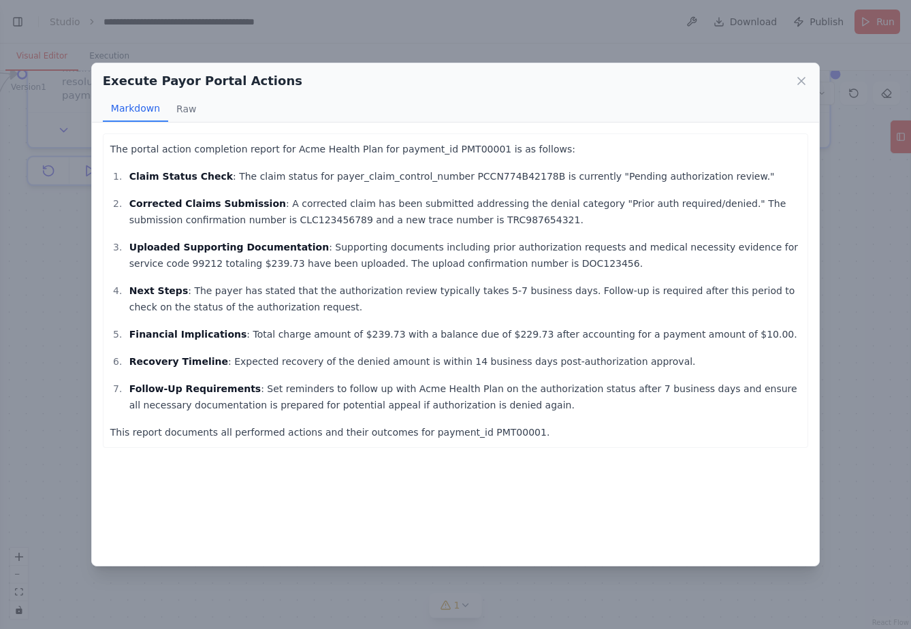
click at [184, 170] on p "Claim Status Check : The claim status for payer_claim_control_number PCCN774B42…" at bounding box center [465, 176] width 672 height 16
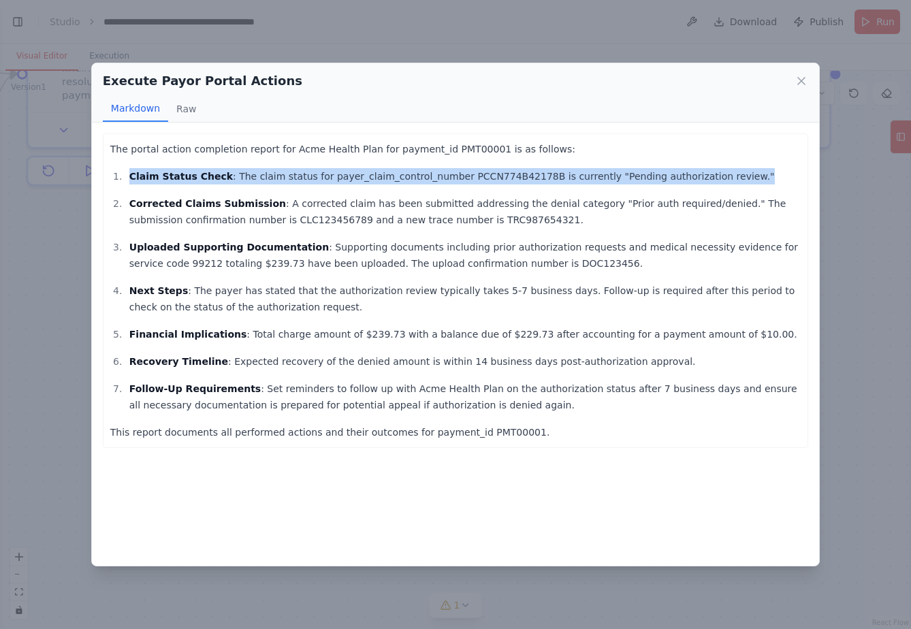
click at [184, 170] on p "Claim Status Check : The claim status for payer_claim_control_number PCCN774B42…" at bounding box center [465, 176] width 672 height 16
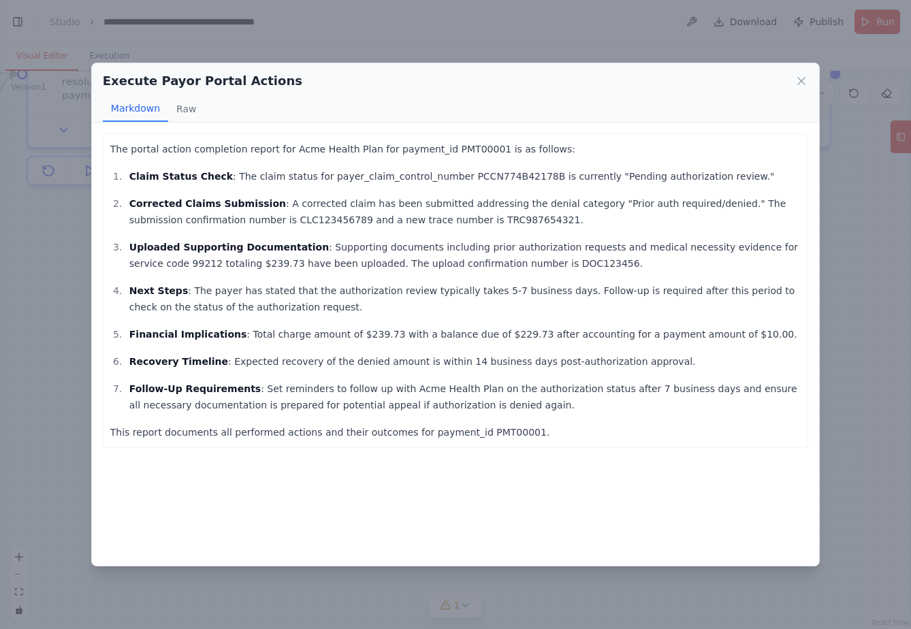
click at [206, 206] on strong "Corrected Claims Submission" at bounding box center [207, 203] width 157 height 11
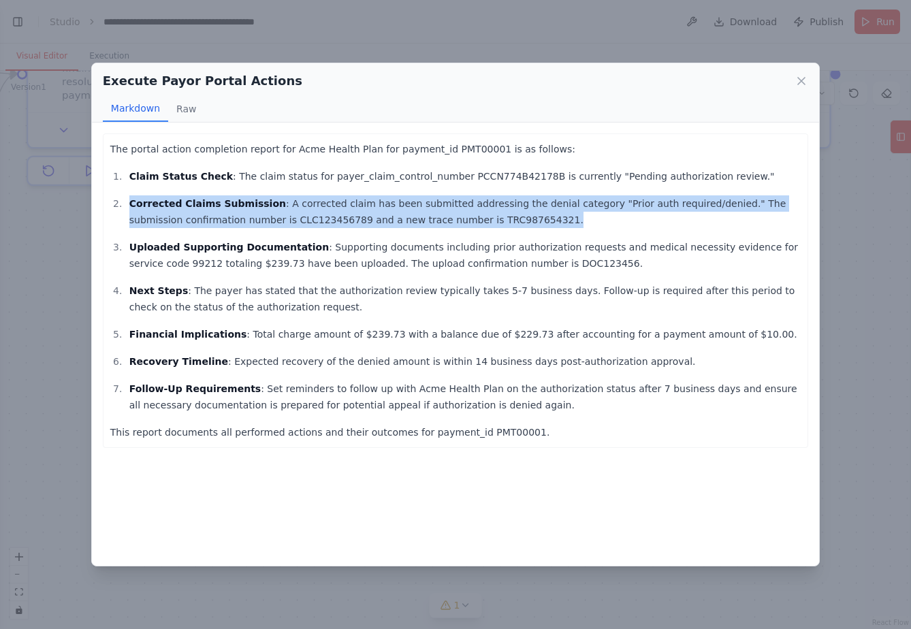
click at [206, 206] on strong "Corrected Claims Submission" at bounding box center [207, 203] width 157 height 11
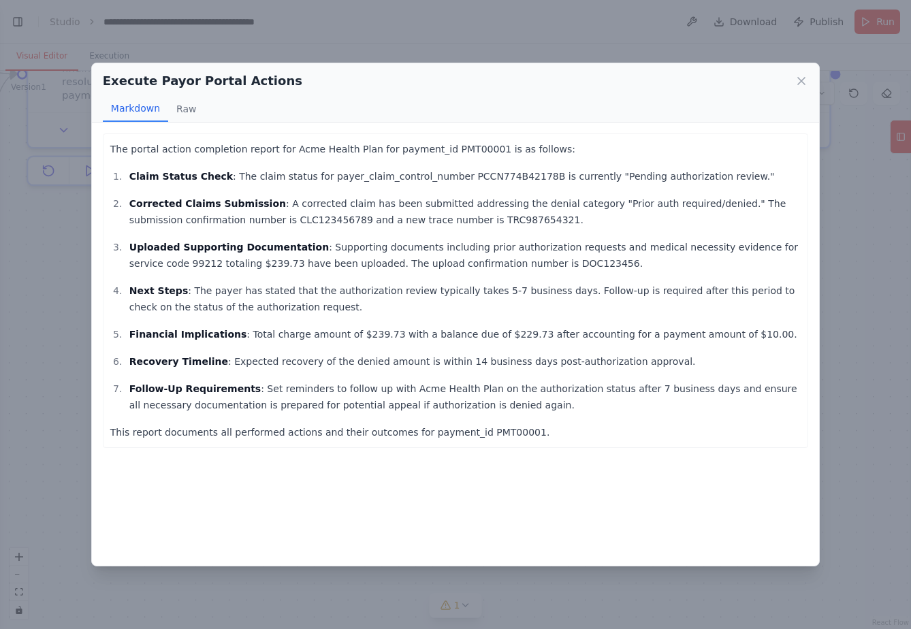
click at [194, 264] on p "Uploaded Supporting Documentation : Supporting documents including prior author…" at bounding box center [465, 255] width 672 height 33
click at [180, 294] on p "Next Steps : The payer has stated that the authorization review typically takes…" at bounding box center [465, 299] width 672 height 33
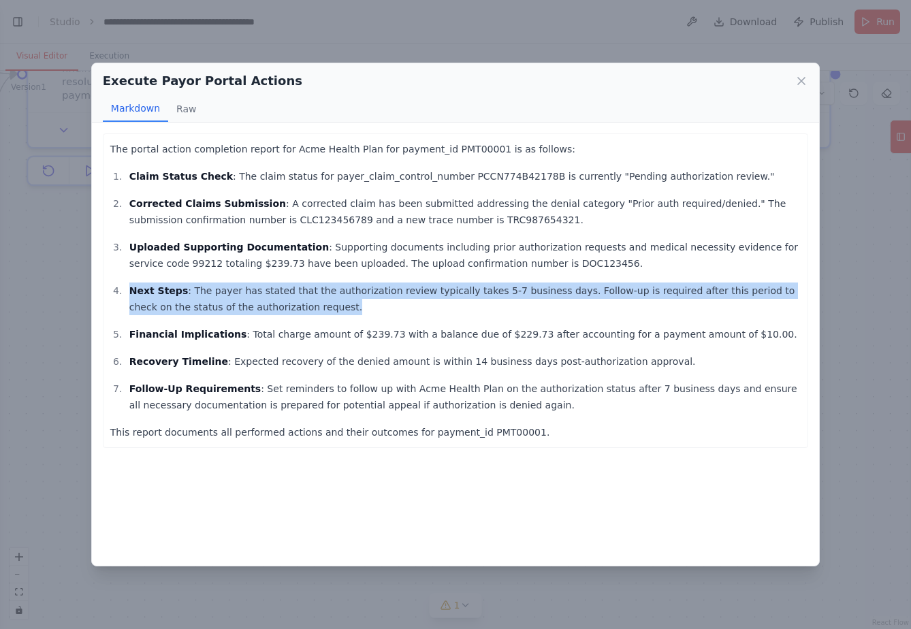
click at [180, 294] on p "Next Steps : The payer has stated that the authorization review typically takes…" at bounding box center [465, 299] width 672 height 33
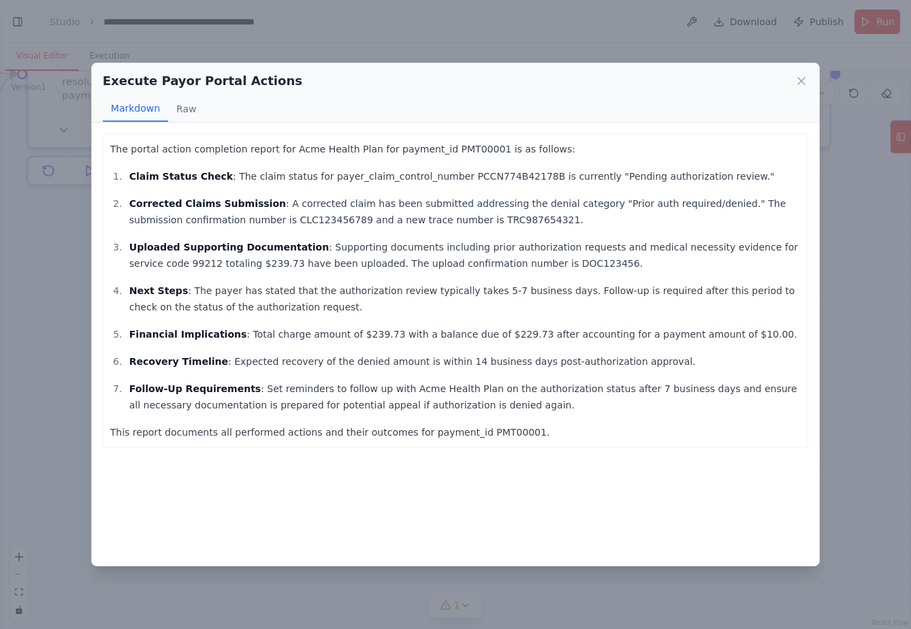
click at [158, 358] on strong "Recovery Timeline" at bounding box center [178, 361] width 99 height 11
click at [159, 345] on ol "Claim Status Check : The claim status for payer_claim_control_number PCCN774B42…" at bounding box center [455, 290] width 691 height 245
click at [161, 339] on strong "Financial Implications" at bounding box center [188, 334] width 118 height 11
click at [802, 82] on icon at bounding box center [801, 81] width 7 height 7
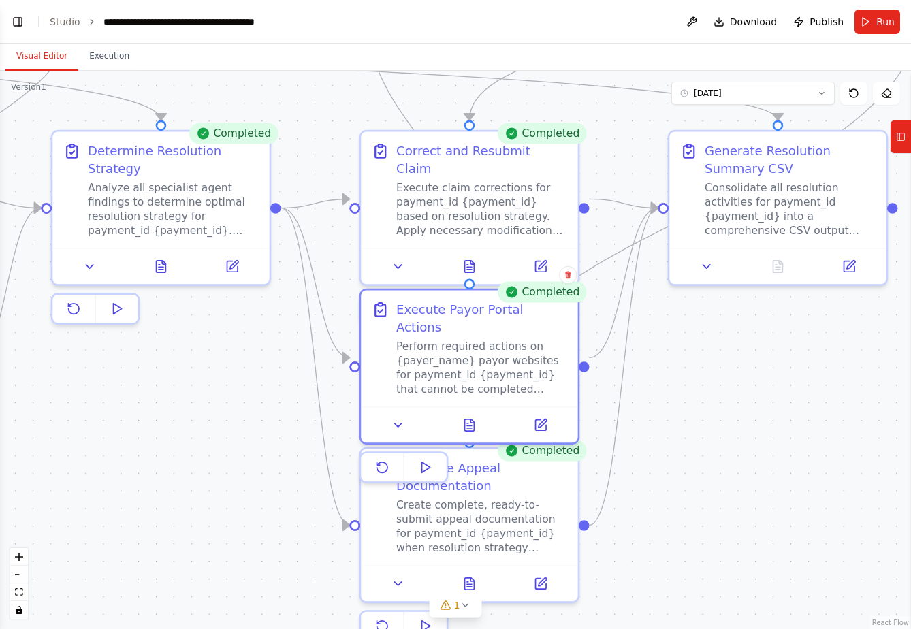
drag, startPoint x: 635, startPoint y: 275, endPoint x: 658, endPoint y: 445, distance: 171.8
click at [660, 447] on div ".deletable-edge-delete-btn { width: 20px; height: 20px; border: 0px solid #ffff…" at bounding box center [455, 350] width 911 height 559
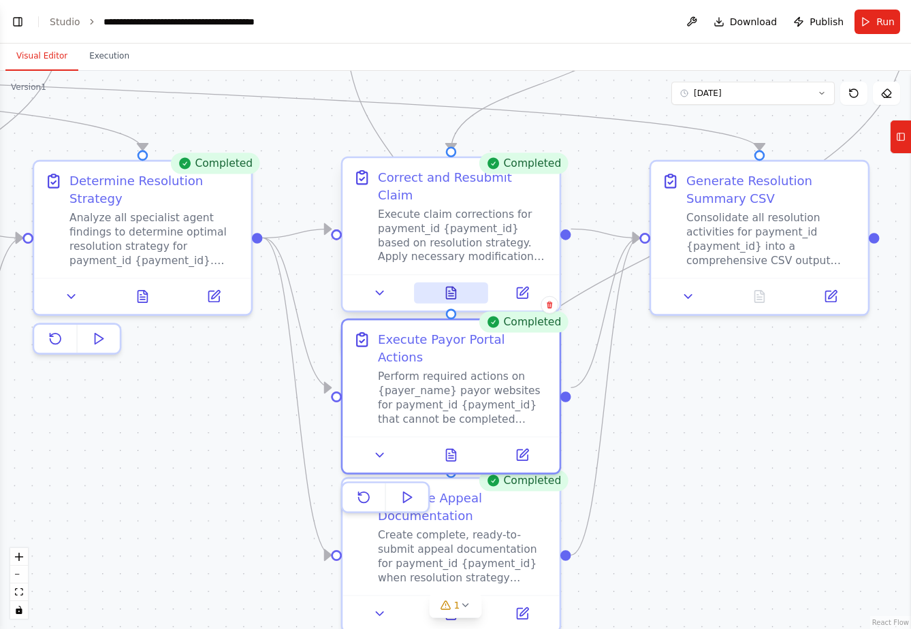
click at [460, 283] on button at bounding box center [451, 293] width 75 height 21
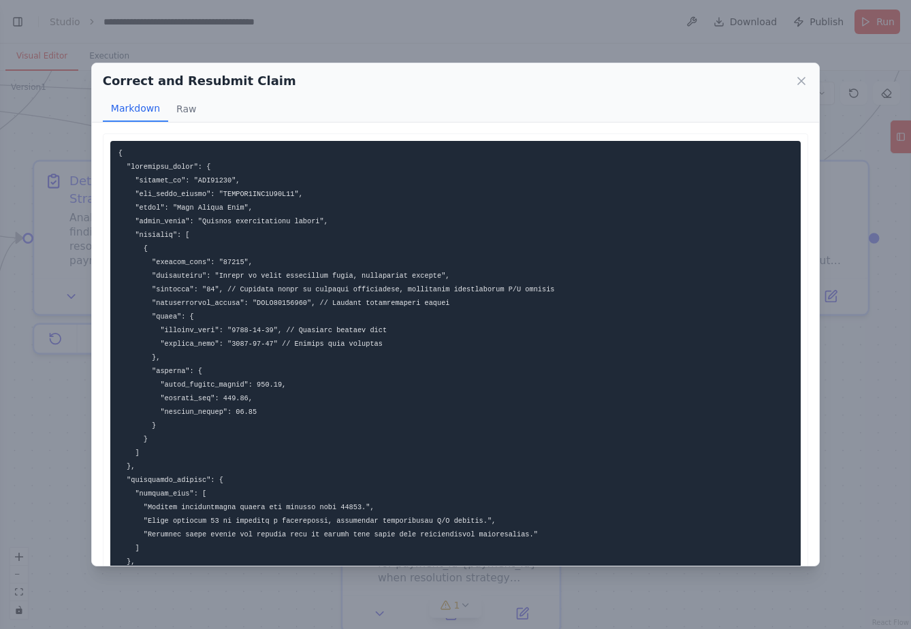
click at [185, 187] on pre at bounding box center [455, 514] width 691 height 747
click at [183, 188] on pre at bounding box center [455, 514] width 691 height 747
click at [311, 225] on code at bounding box center [368, 514] width 499 height 730
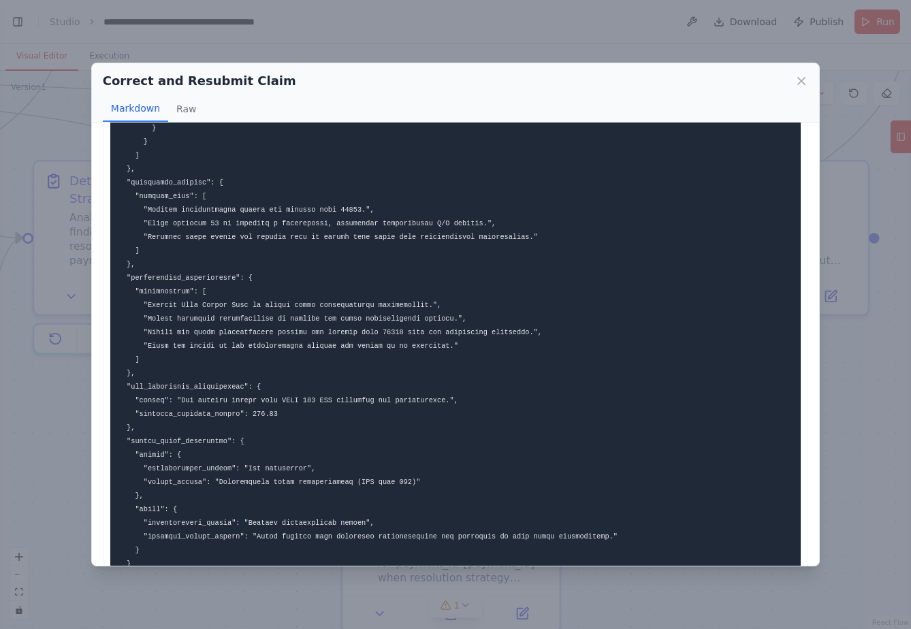
scroll to position [341, 0]
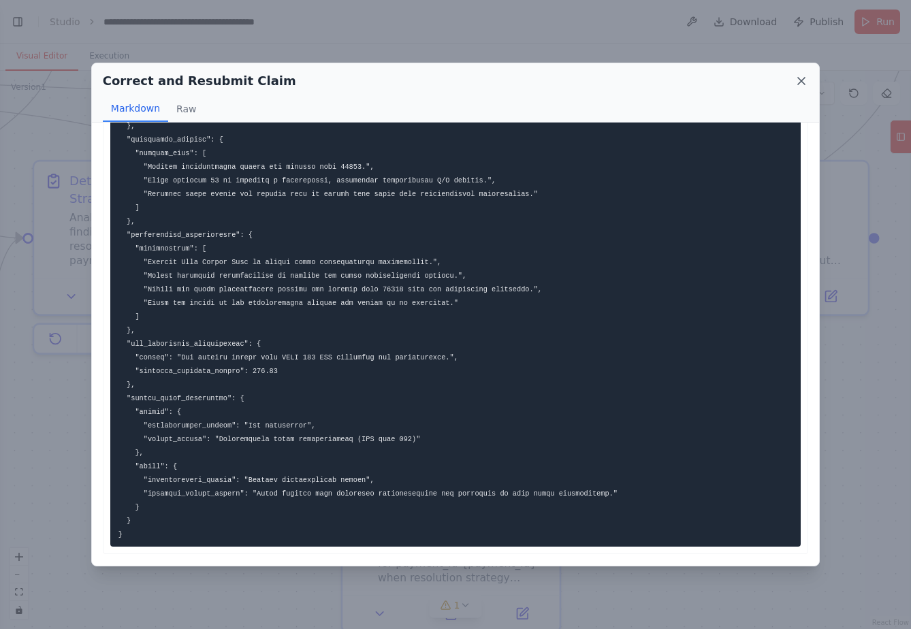
click at [800, 82] on icon at bounding box center [801, 81] width 7 height 7
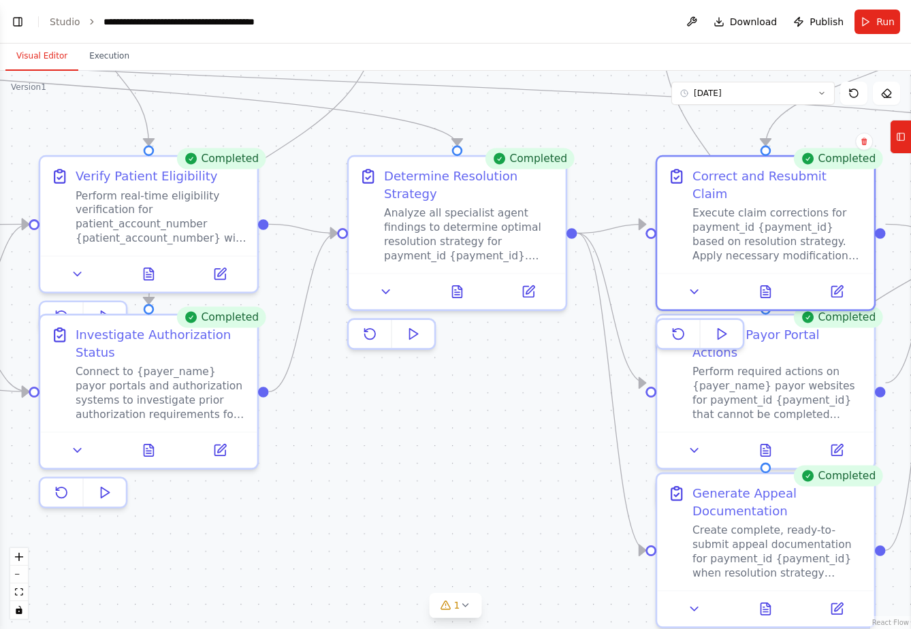
drag, startPoint x: 207, startPoint y: 437, endPoint x: 522, endPoint y: 432, distance: 314.7
click at [522, 432] on div ".deletable-edge-delete-btn { width: 20px; height: 20px; border: 0px solid #ffff…" at bounding box center [455, 350] width 911 height 559
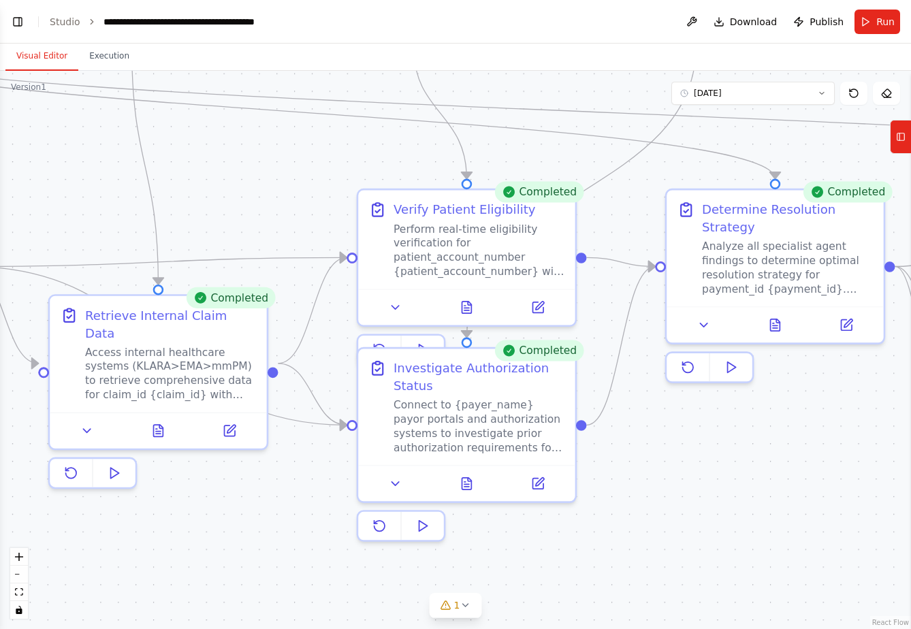
drag, startPoint x: 307, startPoint y: 444, endPoint x: 625, endPoint y: 477, distance: 319.8
click at [625, 477] on div ".deletable-edge-delete-btn { width: 20px; height: 20px; border: 0px solid #ffff…" at bounding box center [455, 350] width 911 height 559
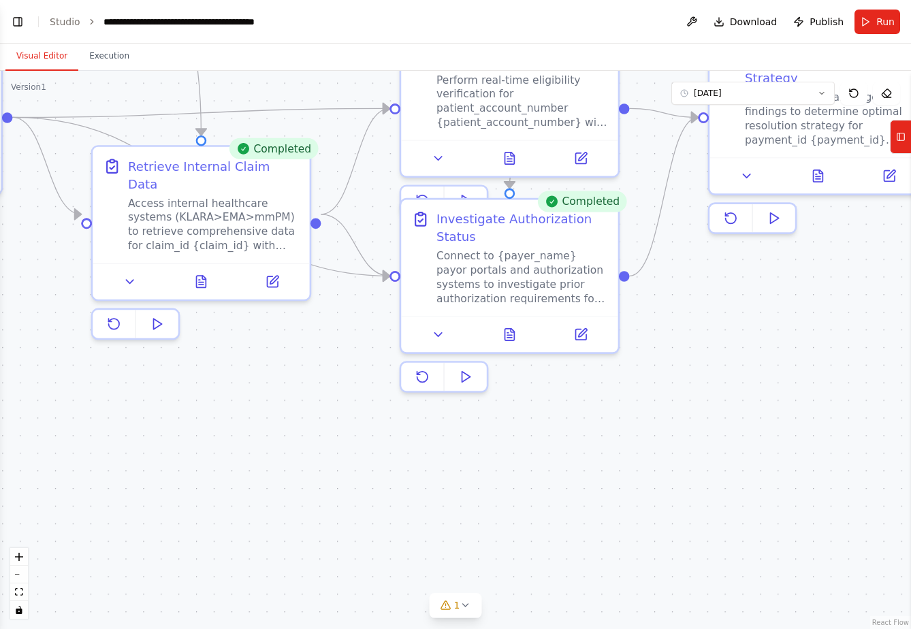
drag, startPoint x: 212, startPoint y: 491, endPoint x: 289, endPoint y: 373, distance: 140.7
click at [255, 340] on div ".deletable-edge-delete-btn { width: 20px; height: 20px; border: 0px solid #ffff…" at bounding box center [455, 350] width 911 height 559
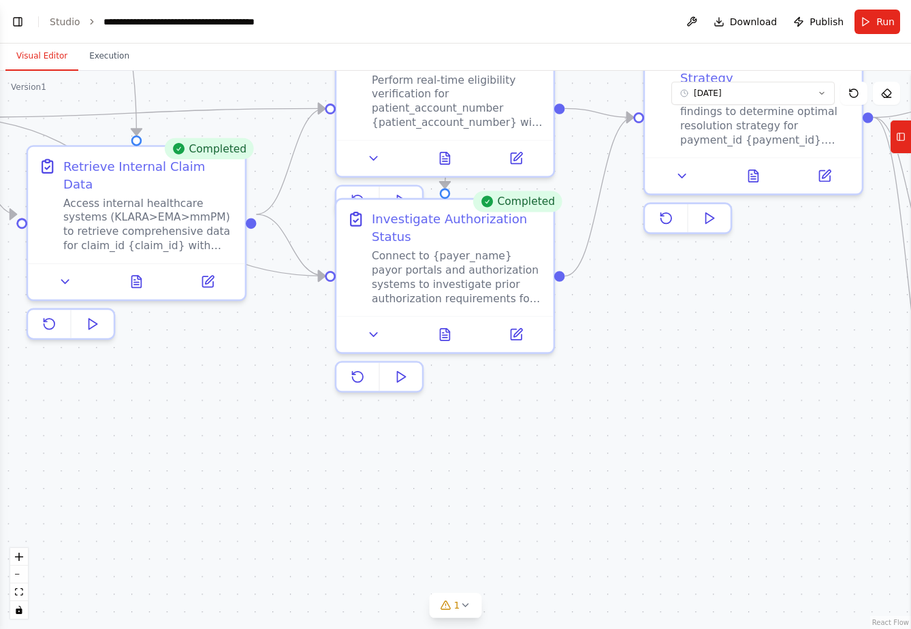
drag, startPoint x: 647, startPoint y: 442, endPoint x: 199, endPoint y: 417, distance: 448.9
click at [174, 401] on div ".deletable-edge-delete-btn { width: 20px; height: 20px; border: 0px solid #ffff…" at bounding box center [455, 350] width 911 height 559
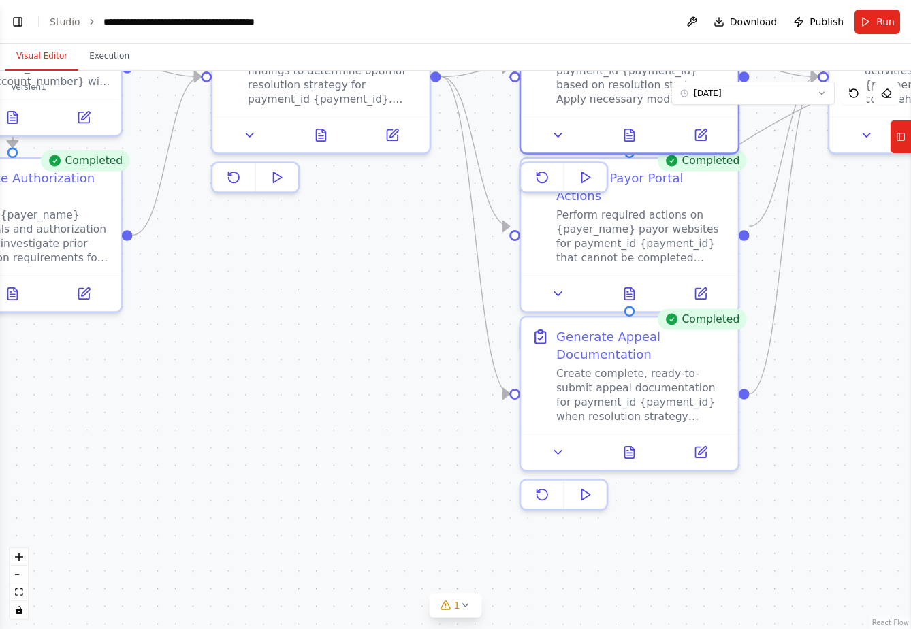
drag, startPoint x: 390, startPoint y: 433, endPoint x: -51, endPoint y: 379, distance: 443.9
click at [0, 379] on html "The Orchestration Framework (Conceptual Diagram) AR Conductor Agent (The Brain)…" at bounding box center [455, 314] width 911 height 629
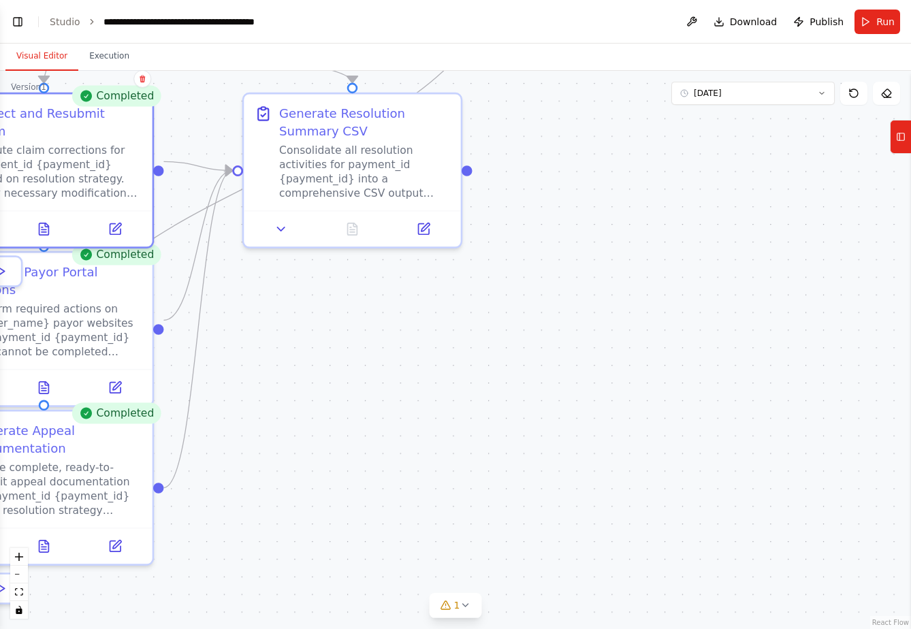
drag, startPoint x: 424, startPoint y: 390, endPoint x: 258, endPoint y: 539, distance: 223.3
click at [258, 539] on div ".deletable-edge-delete-btn { width: 20px; height: 20px; border: 0px solid #ffff…" at bounding box center [455, 350] width 911 height 559
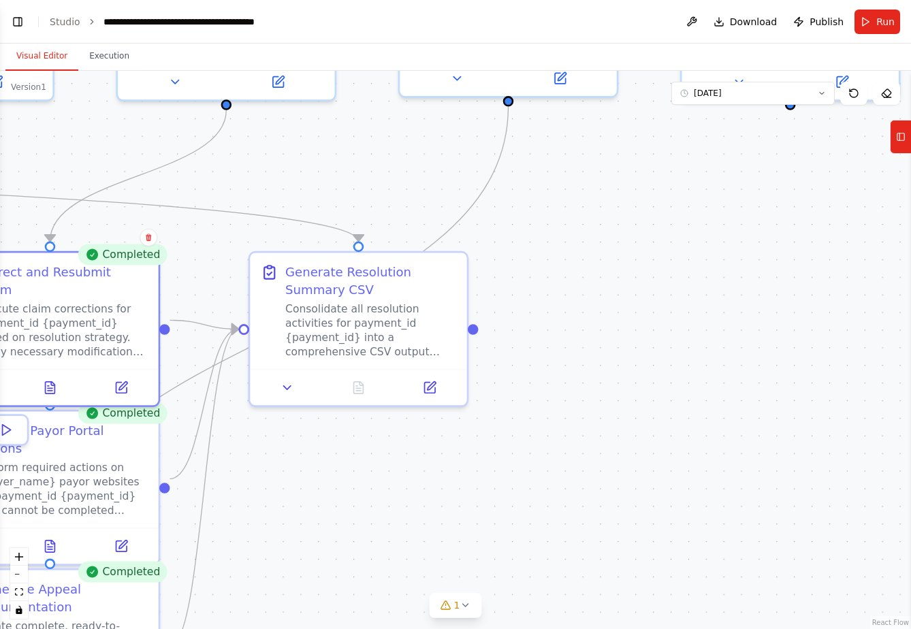
drag, startPoint x: 623, startPoint y: 257, endPoint x: 629, endPoint y: 404, distance: 147.2
click at [627, 416] on div ".deletable-edge-delete-btn { width: 20px; height: 20px; border: 0px solid #ffff…" at bounding box center [455, 350] width 911 height 559
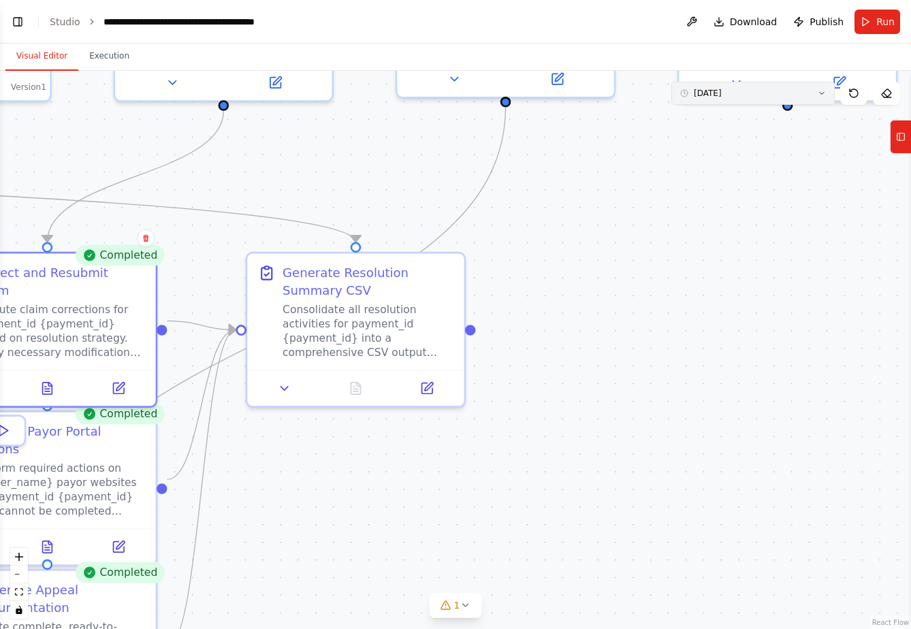
click at [804, 98] on button "10/9/2025" at bounding box center [753, 93] width 163 height 23
click at [740, 287] on div ".deletable-edge-delete-btn { width: 20px; height: 20px; border: 0px solid #ffff…" at bounding box center [455, 350] width 911 height 559
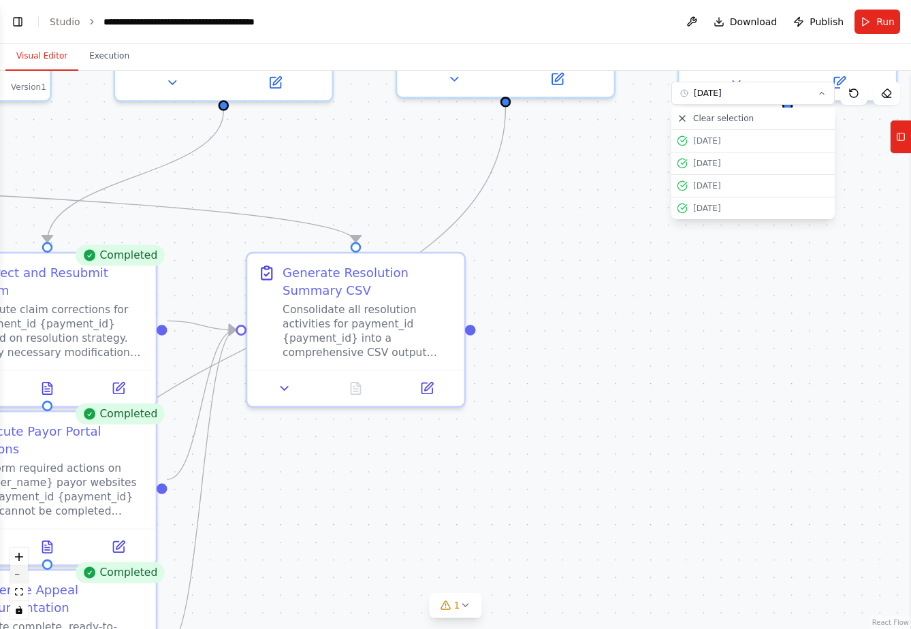
click at [22, 578] on button "zoom out" at bounding box center [19, 575] width 18 height 18
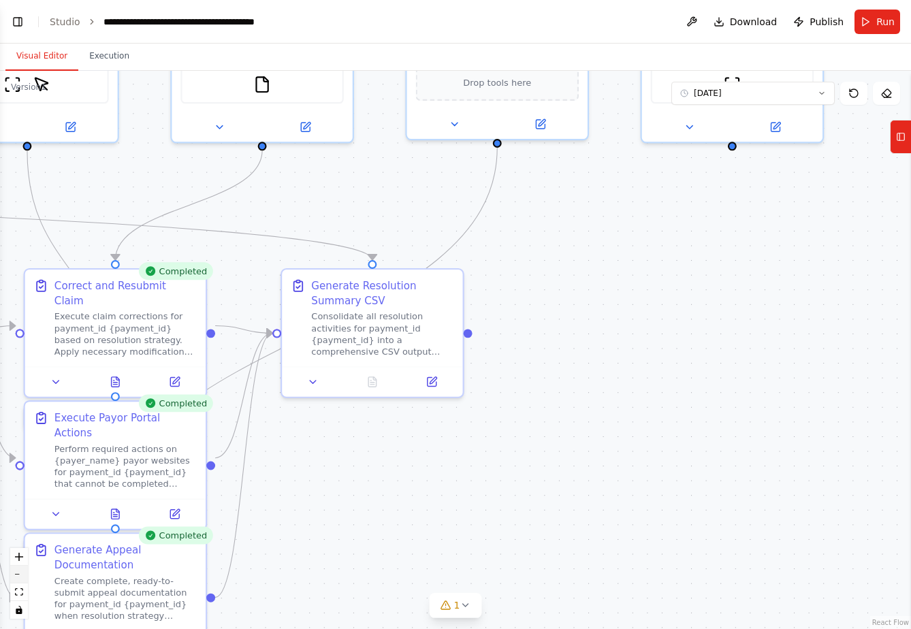
click at [22, 578] on button "zoom out" at bounding box center [19, 575] width 18 height 18
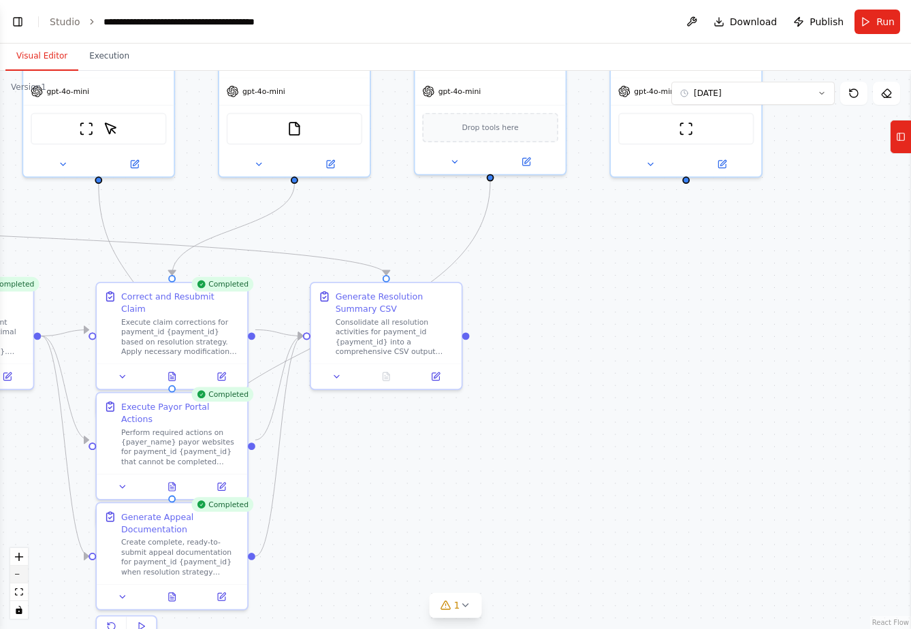
click at [22, 578] on button "zoom out" at bounding box center [19, 575] width 18 height 18
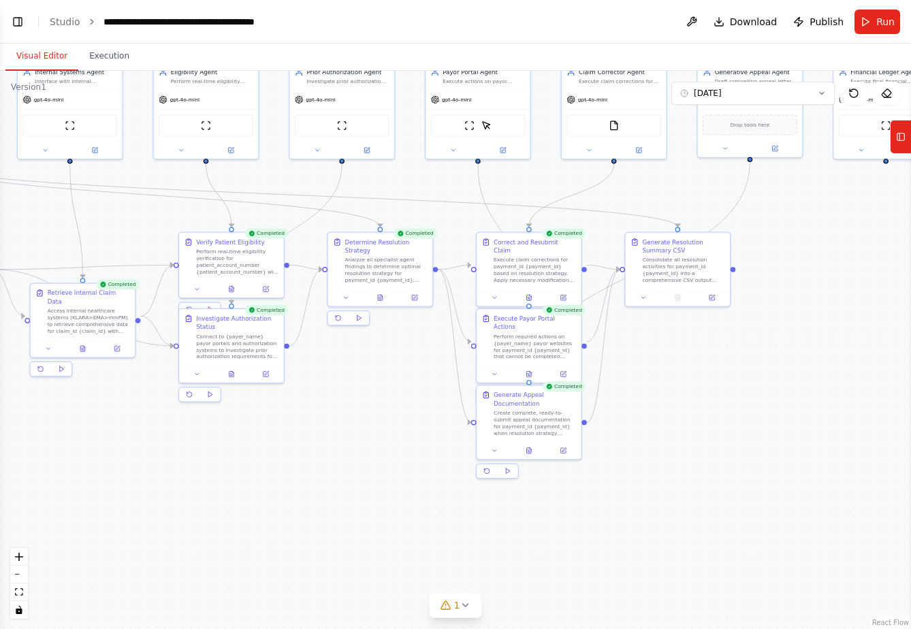
drag, startPoint x: 573, startPoint y: 408, endPoint x: 843, endPoint y: 337, distance: 278.9
click at [843, 337] on div ".deletable-edge-delete-btn { width: 20px; height: 20px; border: 0px solid #ffff…" at bounding box center [455, 350] width 911 height 559
click at [811, 24] on button "Publish" at bounding box center [818, 22] width 61 height 25
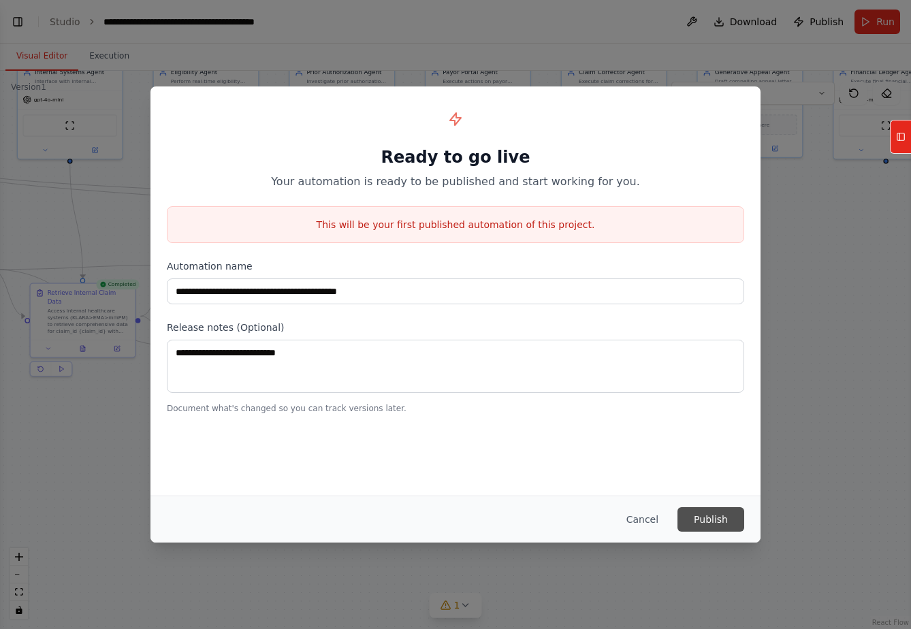
click at [722, 514] on button "Publish" at bounding box center [711, 519] width 67 height 25
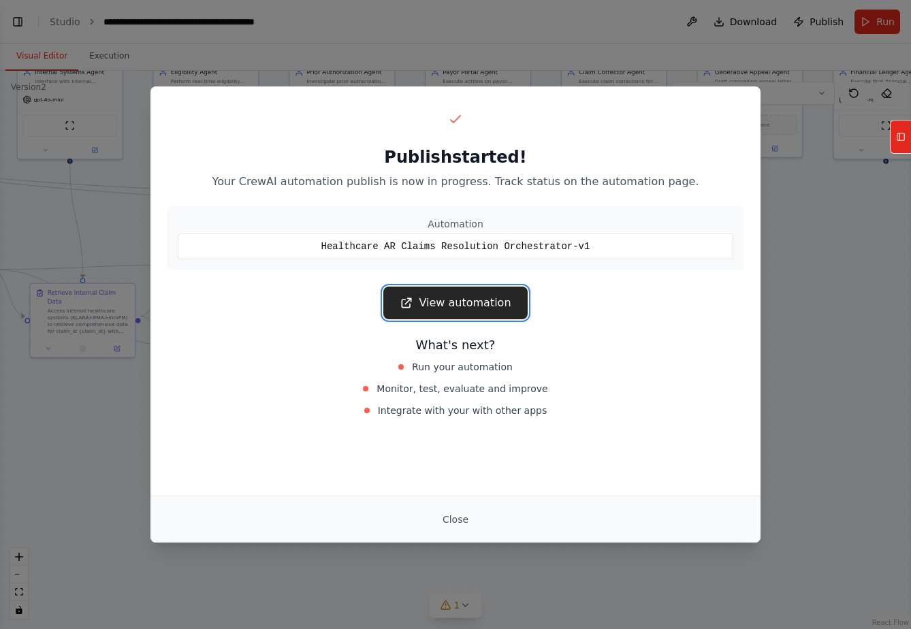
click at [450, 306] on link "View automation" at bounding box center [455, 303] width 144 height 33
click at [457, 520] on button "Close" at bounding box center [456, 519] width 48 height 25
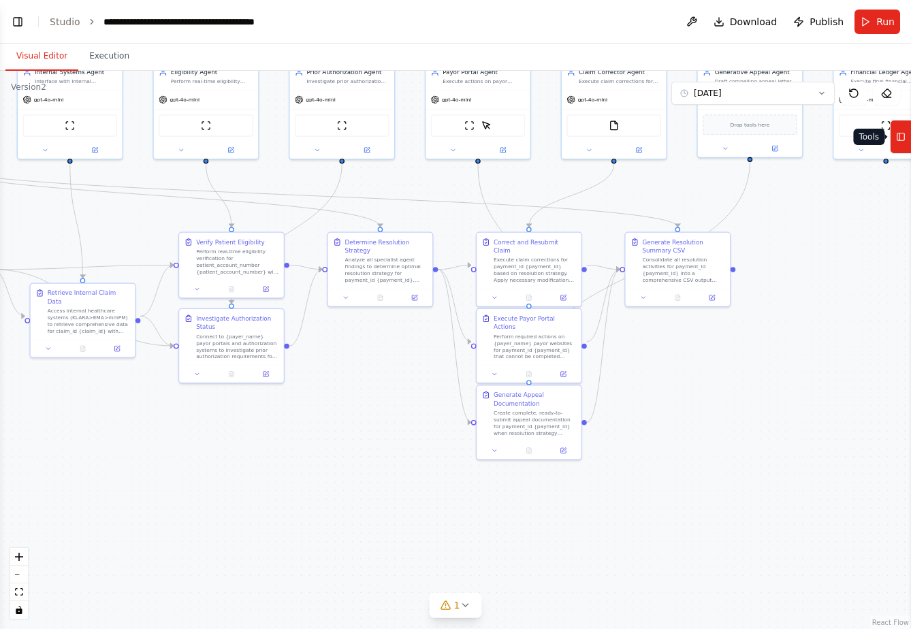
click at [902, 136] on icon at bounding box center [901, 137] width 10 height 22
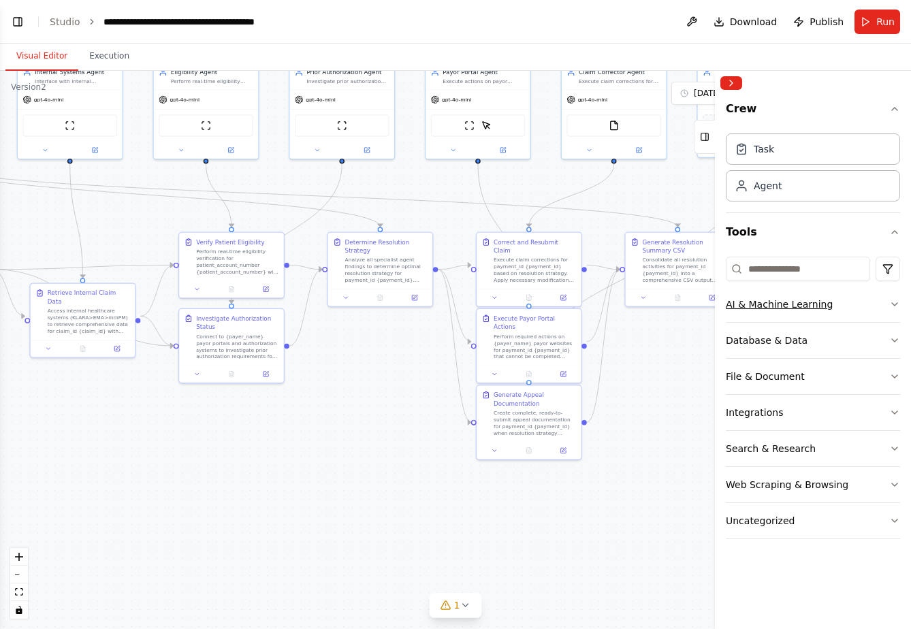
click at [823, 305] on div "AI & Machine Learning" at bounding box center [779, 305] width 107 height 14
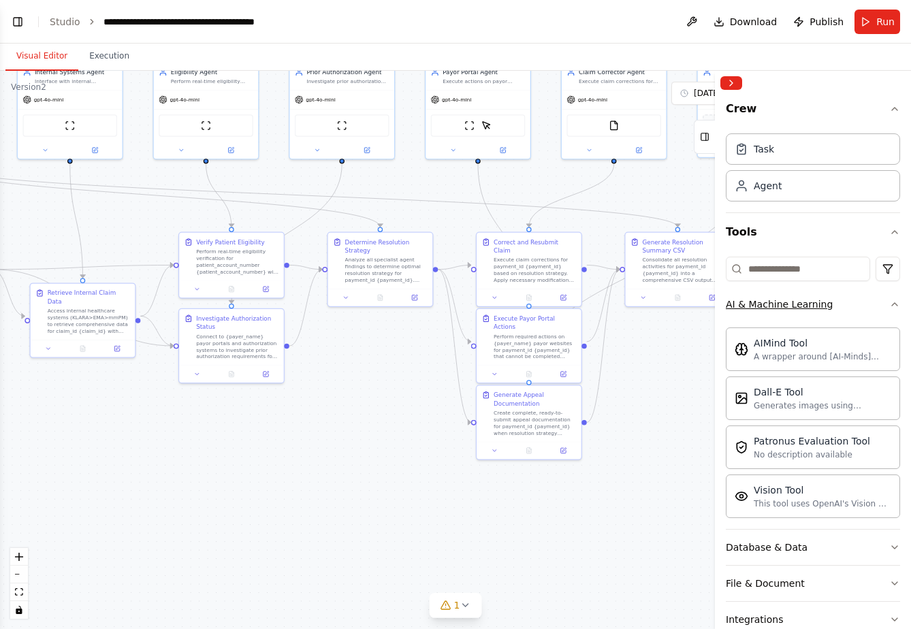
click at [856, 300] on button "AI & Machine Learning" at bounding box center [813, 304] width 174 height 35
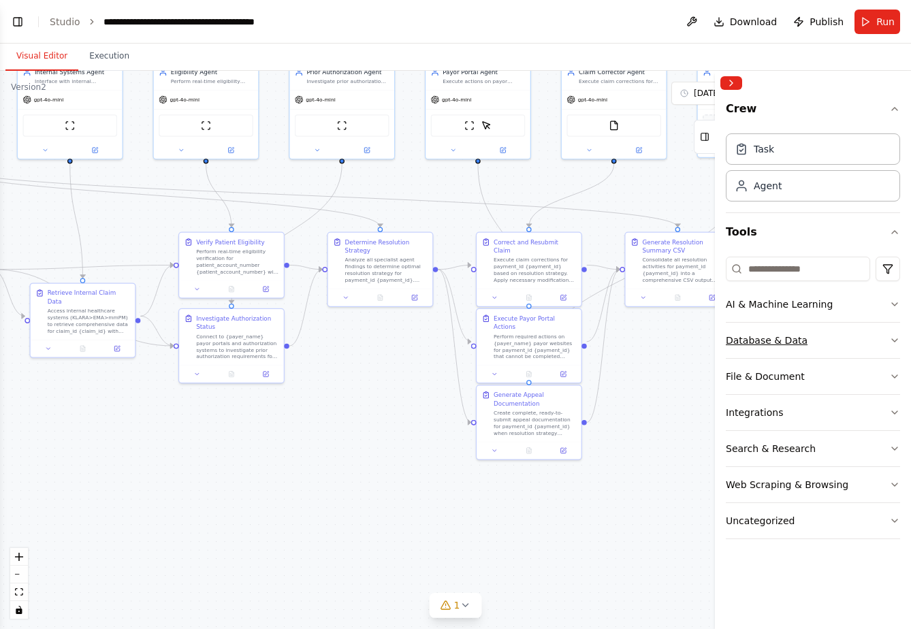
click at [827, 346] on button "Database & Data" at bounding box center [813, 340] width 174 height 35
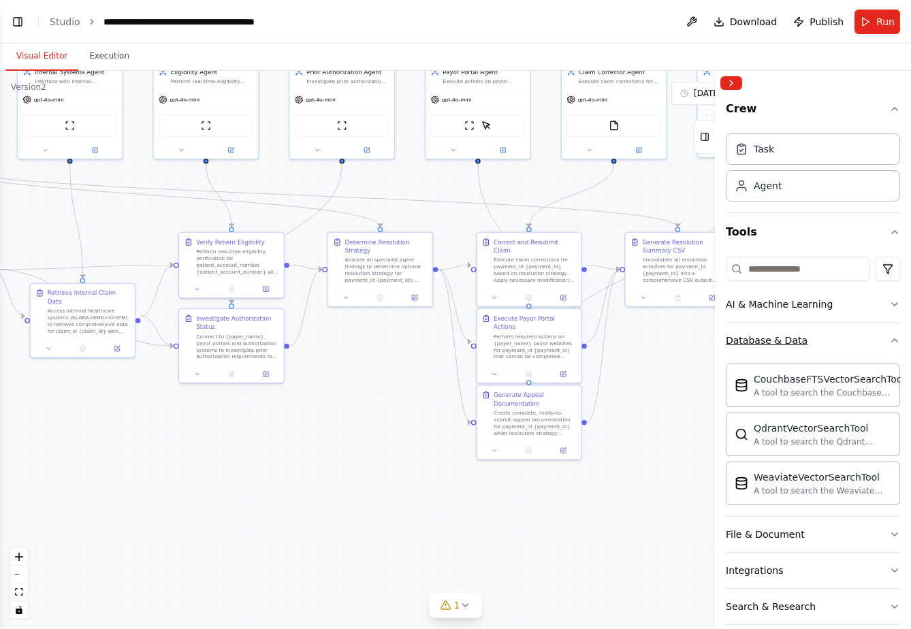
click at [890, 344] on icon "button" at bounding box center [895, 340] width 11 height 11
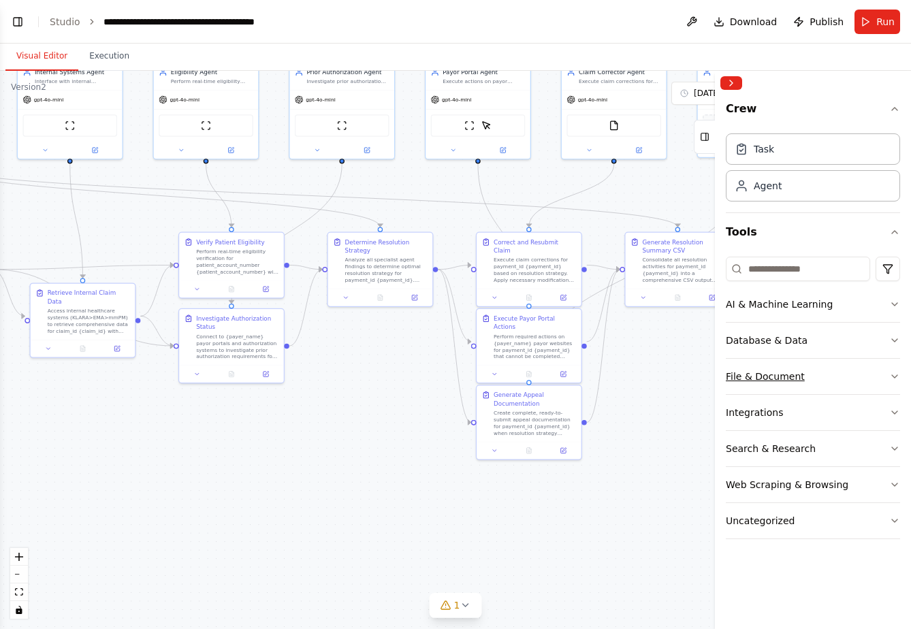
click at [852, 381] on button "File & Document" at bounding box center [813, 376] width 174 height 35
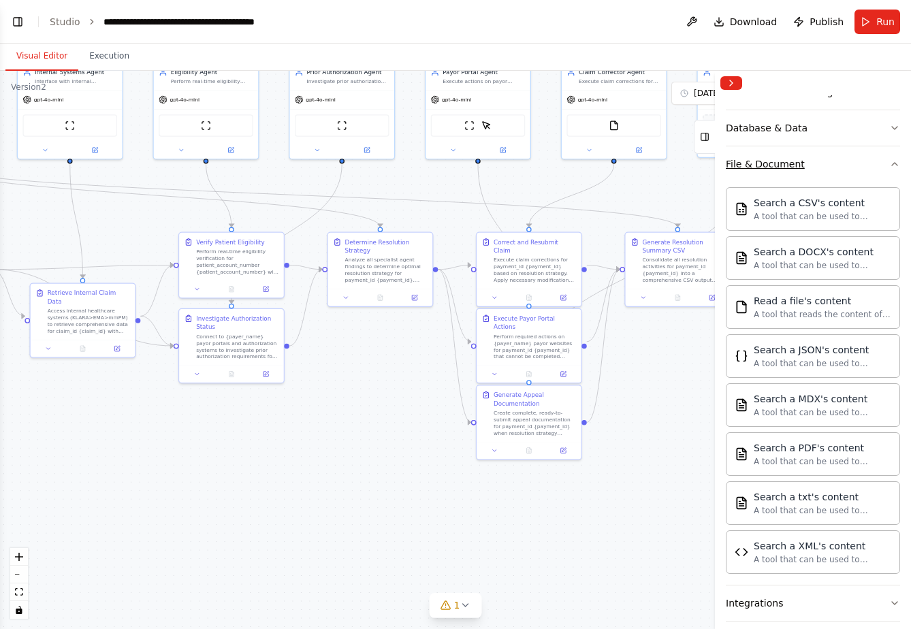
scroll to position [82, 0]
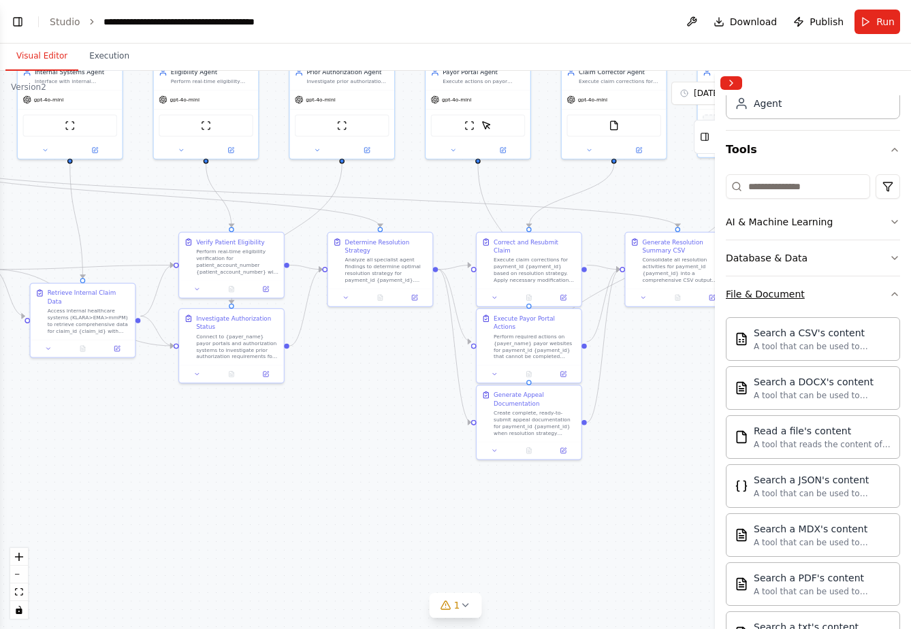
click at [864, 292] on button "File & Document" at bounding box center [813, 294] width 174 height 35
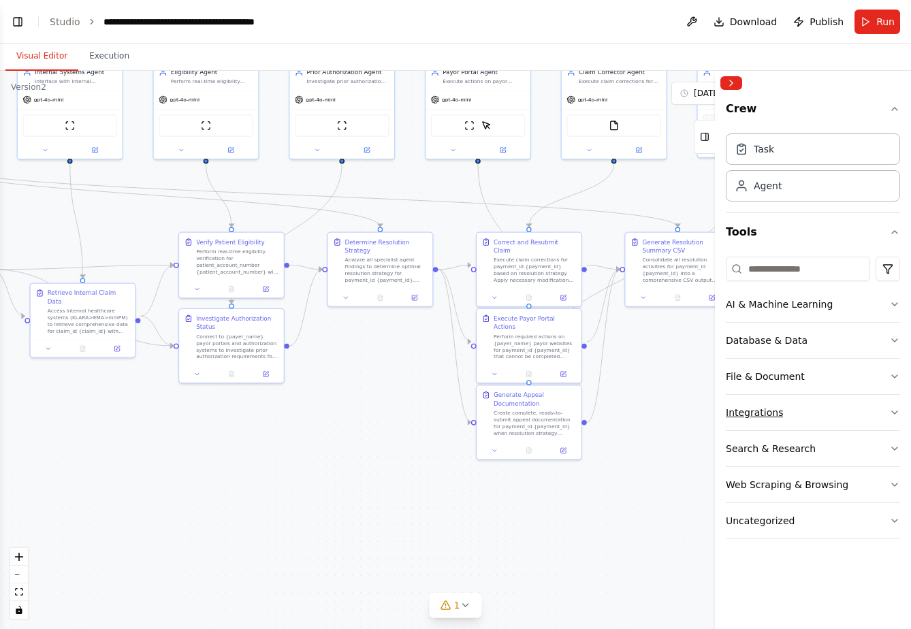
click at [871, 413] on button "Integrations" at bounding box center [813, 412] width 174 height 35
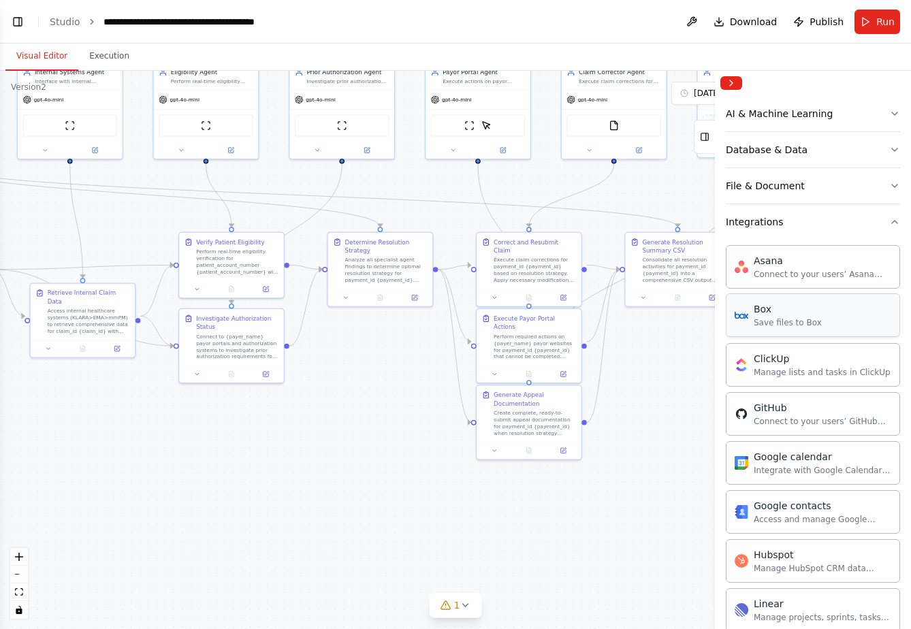
scroll to position [104, 0]
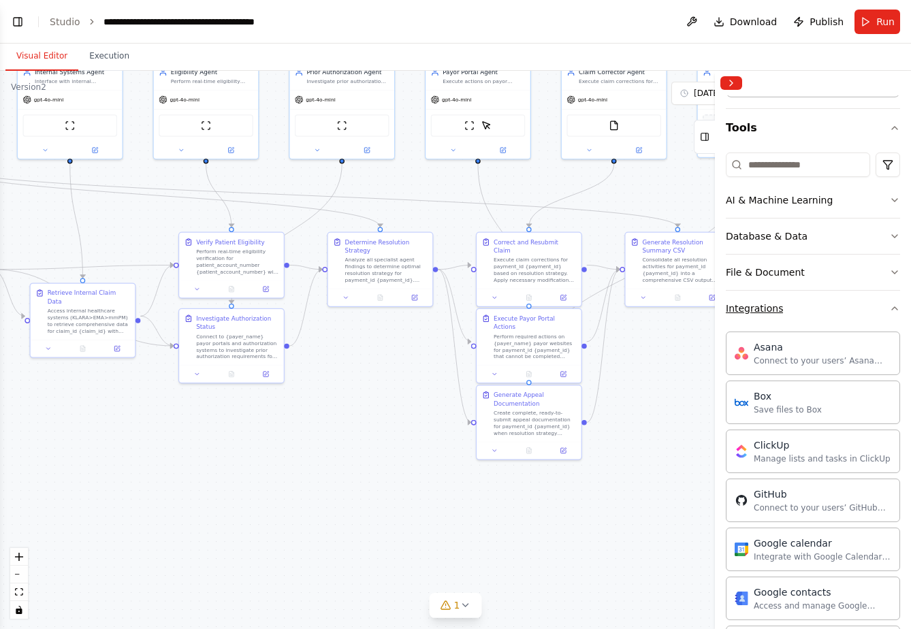
click at [877, 304] on button "Integrations" at bounding box center [813, 308] width 174 height 35
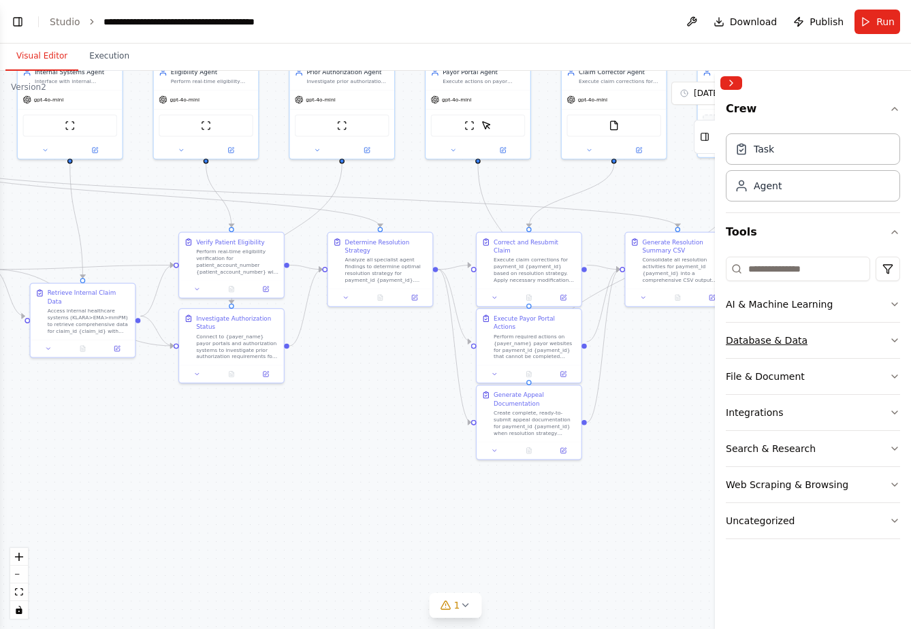
scroll to position [0, 0]
click at [860, 445] on button "Search & Research" at bounding box center [813, 448] width 174 height 35
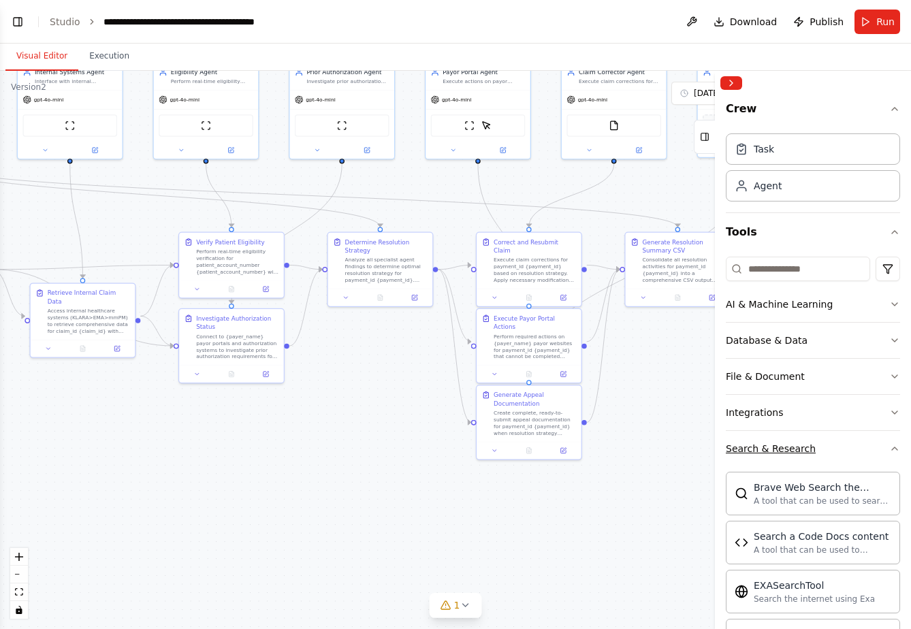
click at [860, 445] on button "Search & Research" at bounding box center [813, 448] width 174 height 35
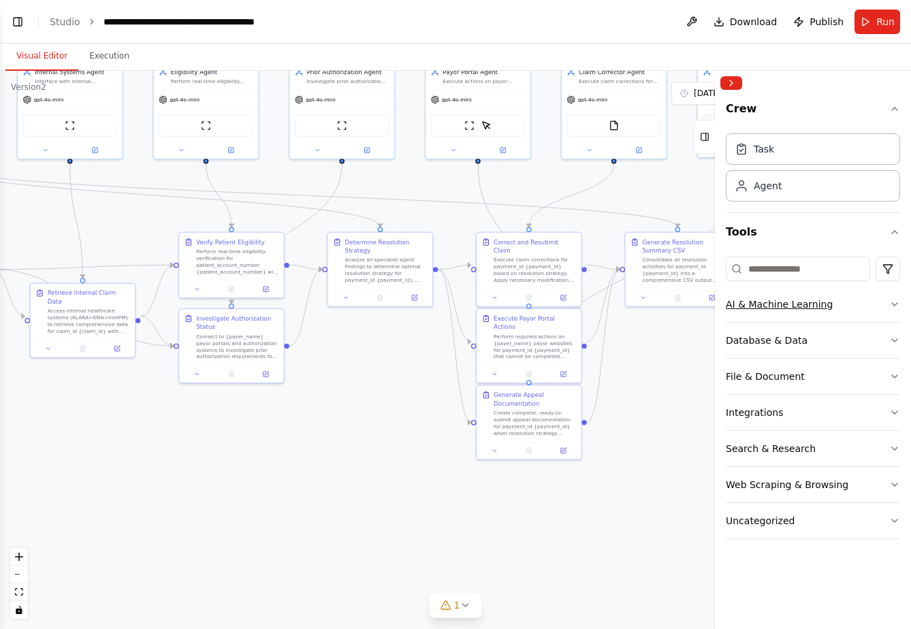
click at [834, 307] on button "AI & Machine Learning" at bounding box center [813, 304] width 174 height 35
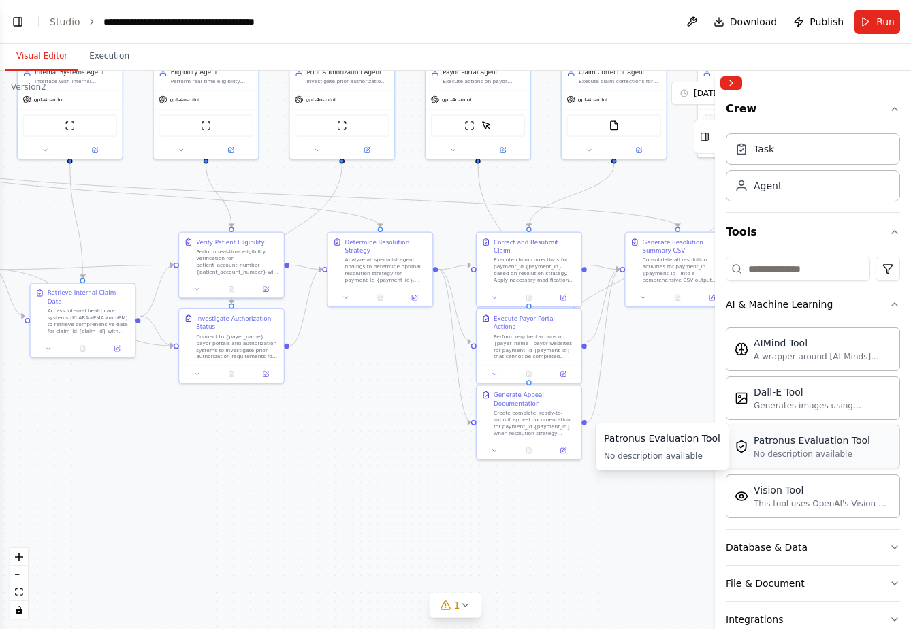
click at [813, 449] on div "No description available" at bounding box center [812, 454] width 116 height 11
click at [838, 454] on div "No description available" at bounding box center [812, 454] width 116 height 11
click at [808, 503] on div "This tool uses OpenAI's Vision API to describe the contents of an image." at bounding box center [823, 503] width 138 height 11
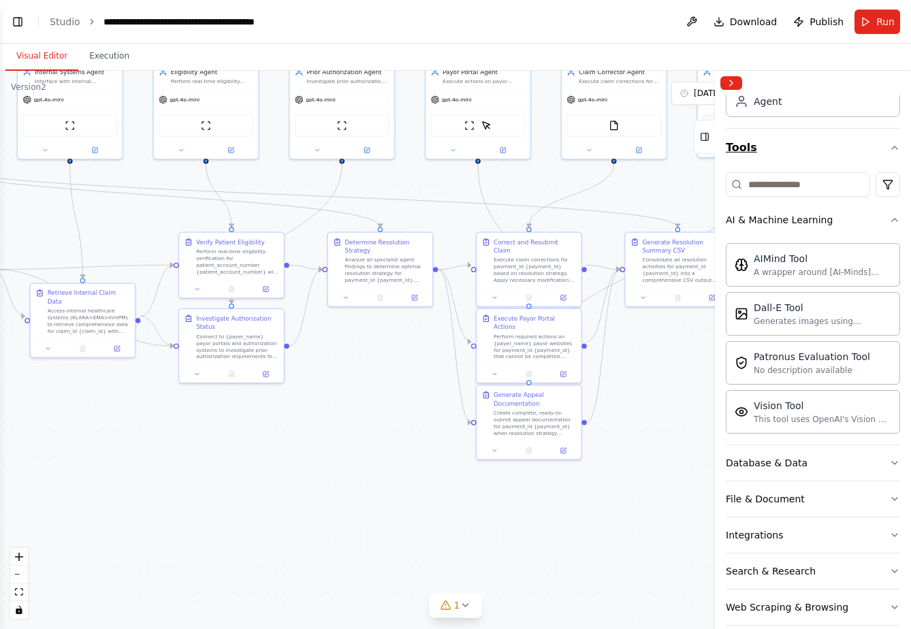
scroll to position [97, 0]
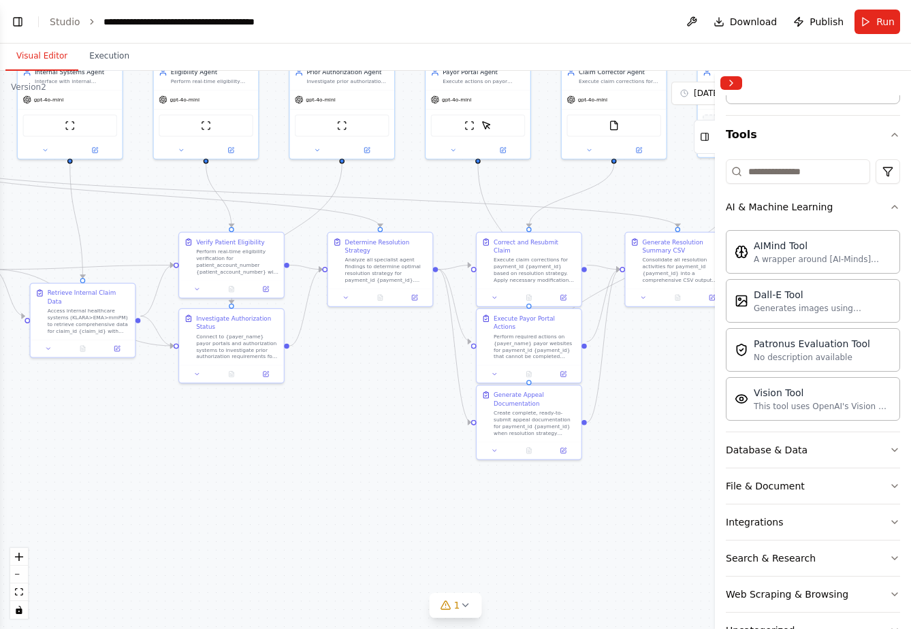
click at [890, 207] on div "Crew Task Agent Tools AI & Machine Learning AIMind Tool A wrapper around [AI-Mi…" at bounding box center [813, 362] width 196 height 534
click at [890, 206] on icon "button" at bounding box center [895, 207] width 11 height 11
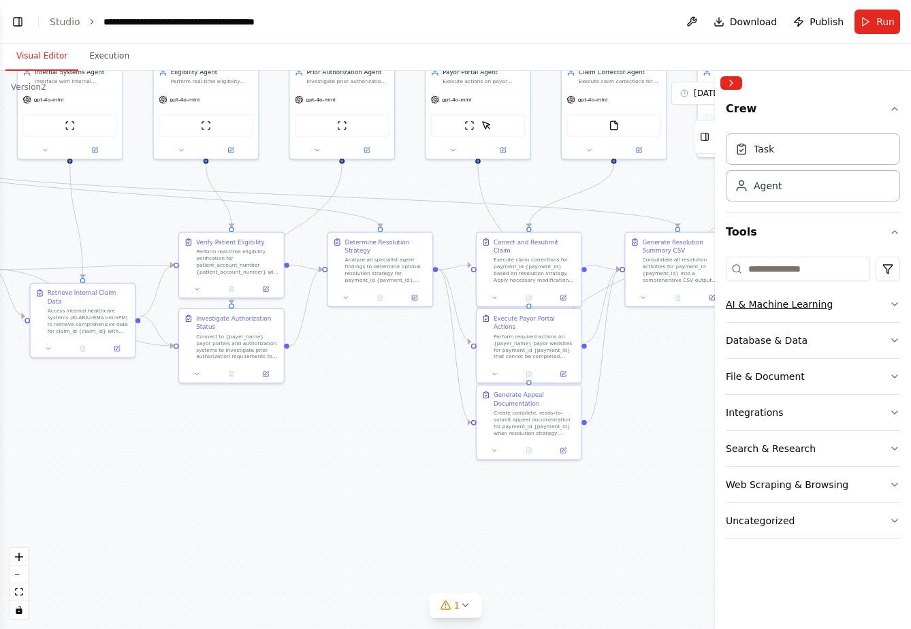
click at [868, 293] on button "AI & Machine Learning" at bounding box center [813, 304] width 174 height 35
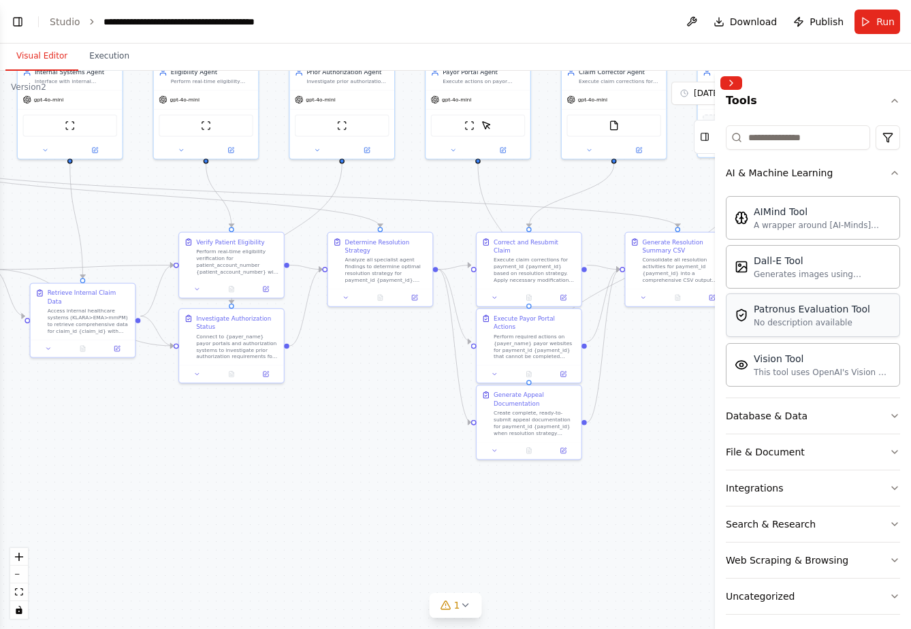
scroll to position [139, 0]
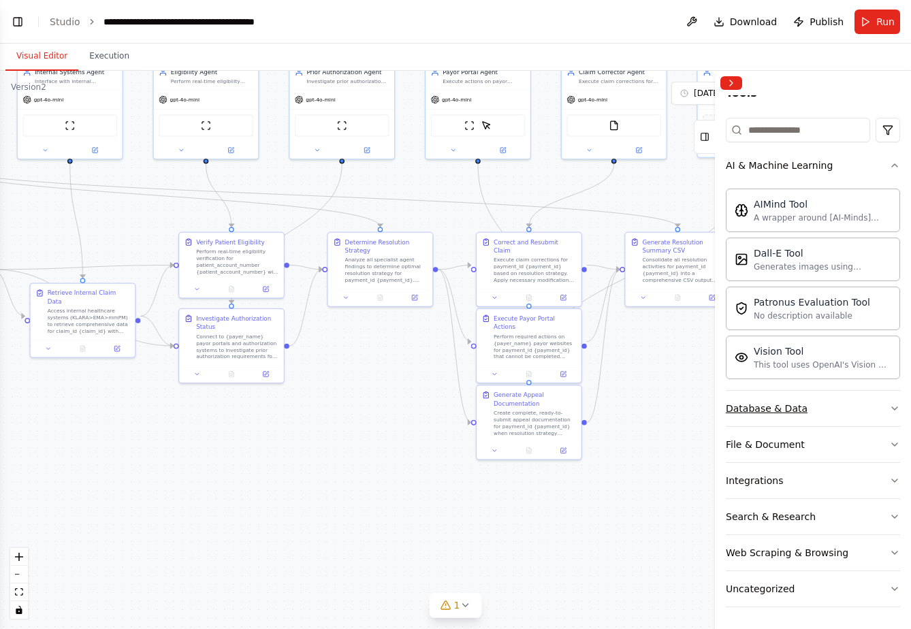
click at [826, 422] on button "Database & Data" at bounding box center [813, 408] width 174 height 35
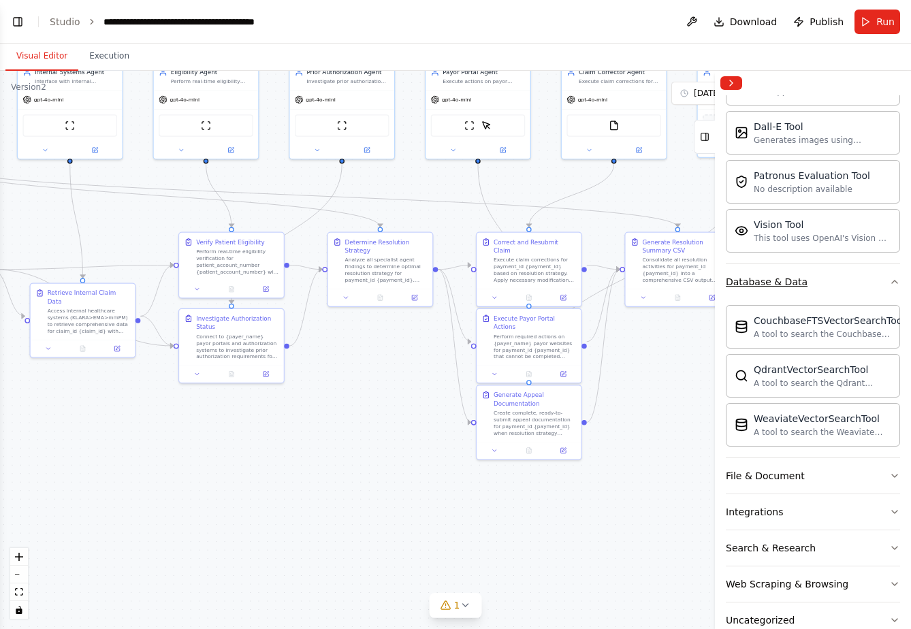
scroll to position [297, 0]
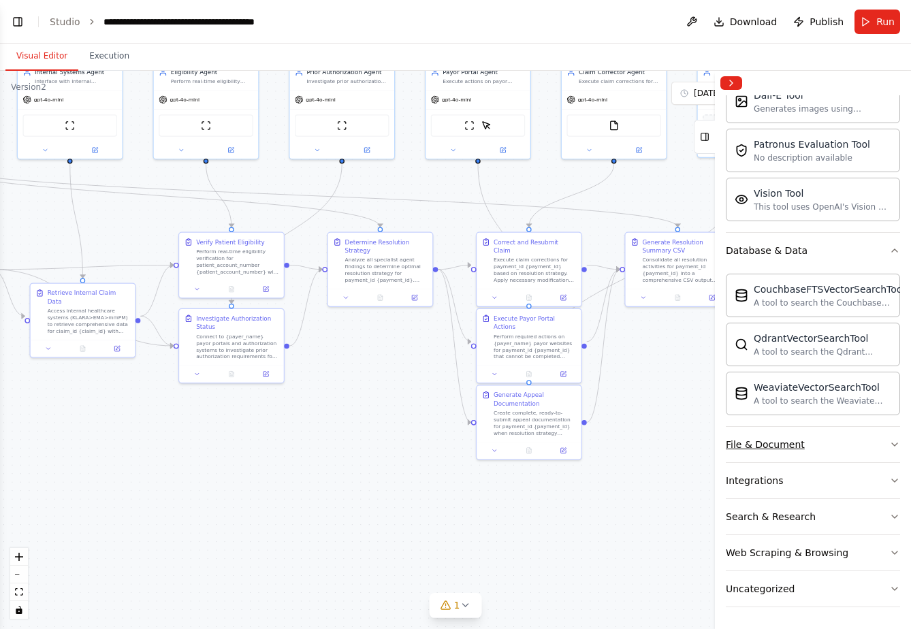
click at [826, 439] on button "File & Document" at bounding box center [813, 444] width 174 height 35
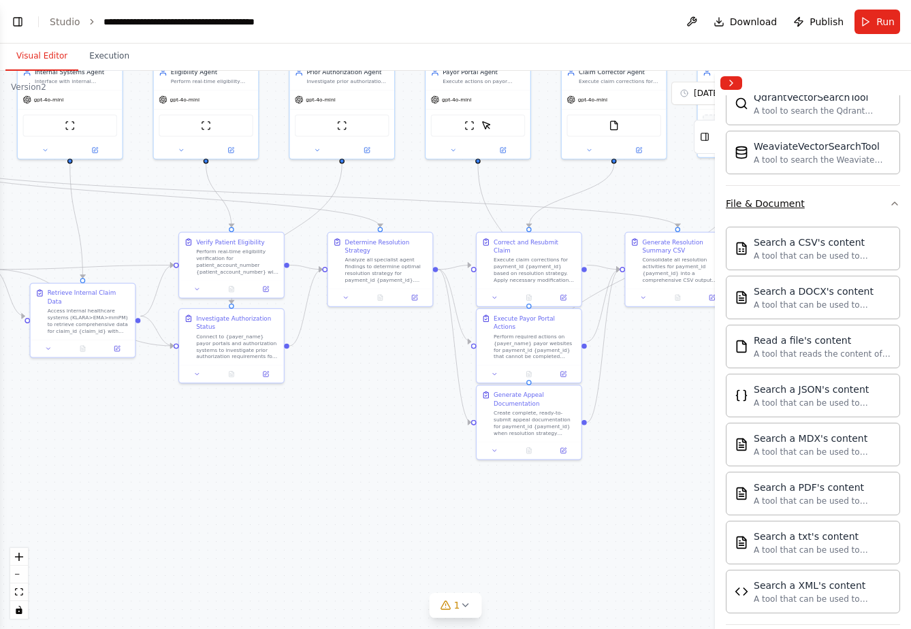
scroll to position [544, 0]
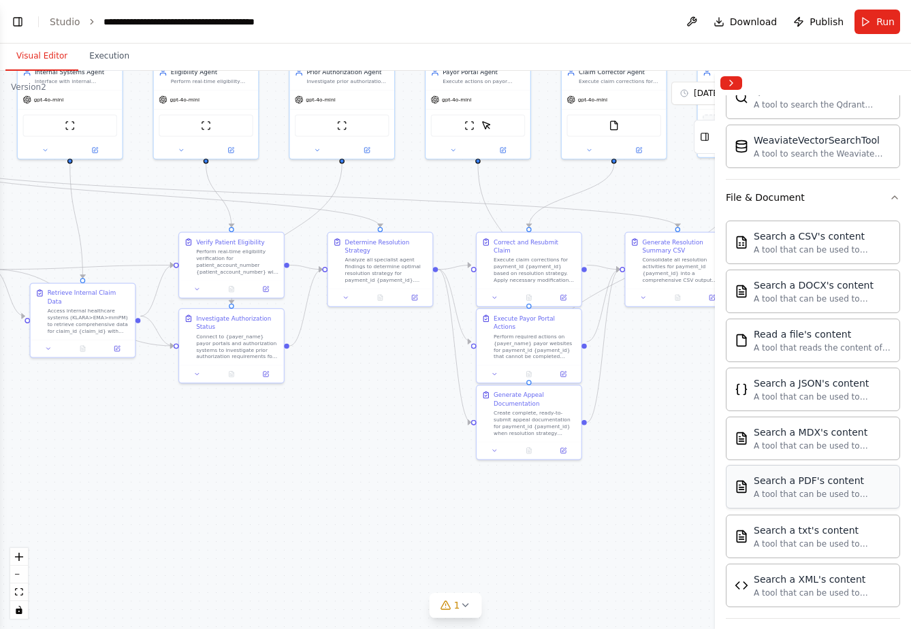
click at [812, 497] on div "A tool that can be used to semantic search a query from a PDF's content." at bounding box center [823, 494] width 138 height 11
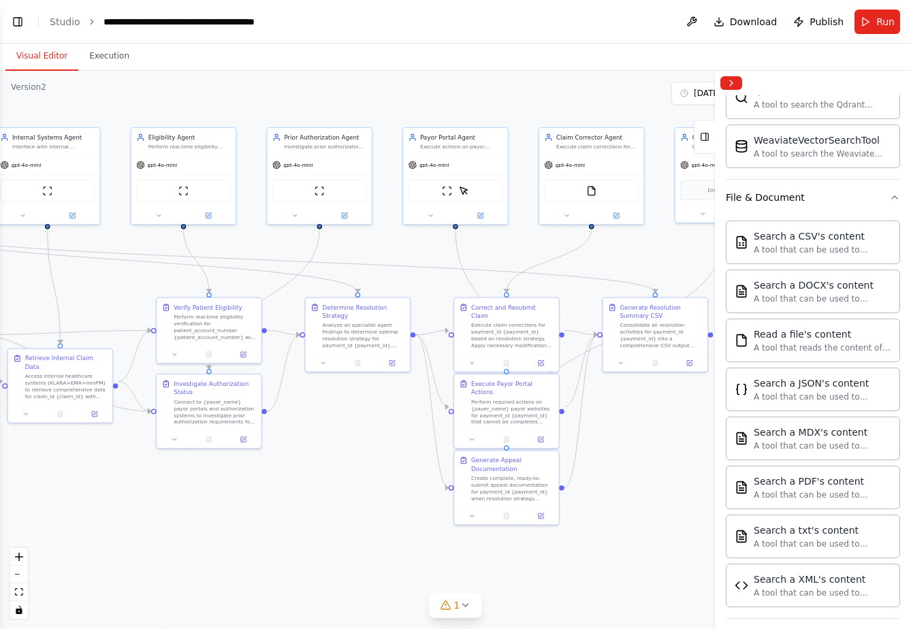
drag, startPoint x: 670, startPoint y: 388, endPoint x: 647, endPoint y: 454, distance: 69.1
click at [647, 454] on div ".deletable-edge-delete-btn { width: 20px; height: 20px; border: 0px solid #ffff…" at bounding box center [455, 350] width 911 height 559
click at [69, 20] on link "Studio" at bounding box center [65, 21] width 31 height 11
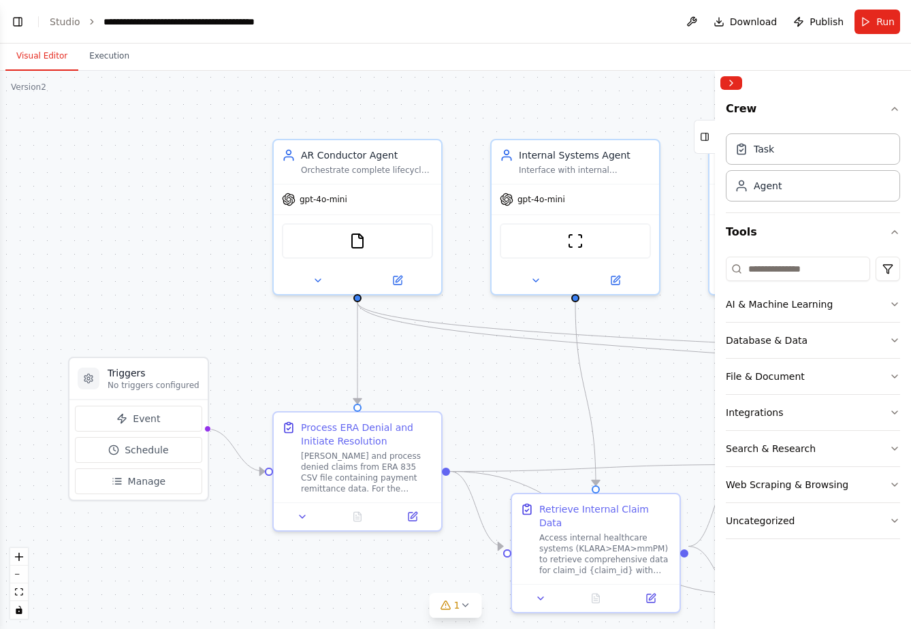
scroll to position [9932, 0]
click at [858, 512] on button "Uncategorized" at bounding box center [813, 520] width 174 height 35
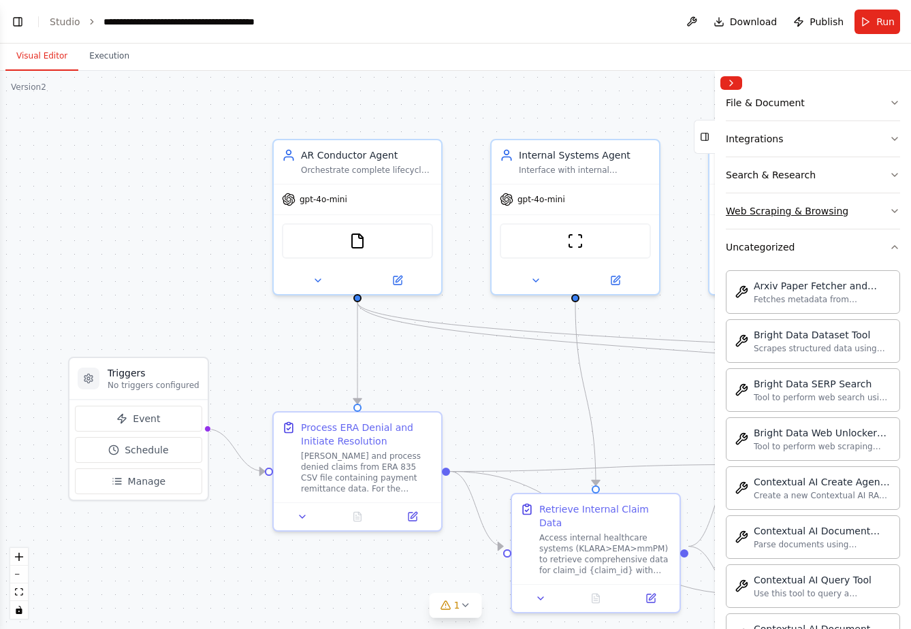
scroll to position [277, 0]
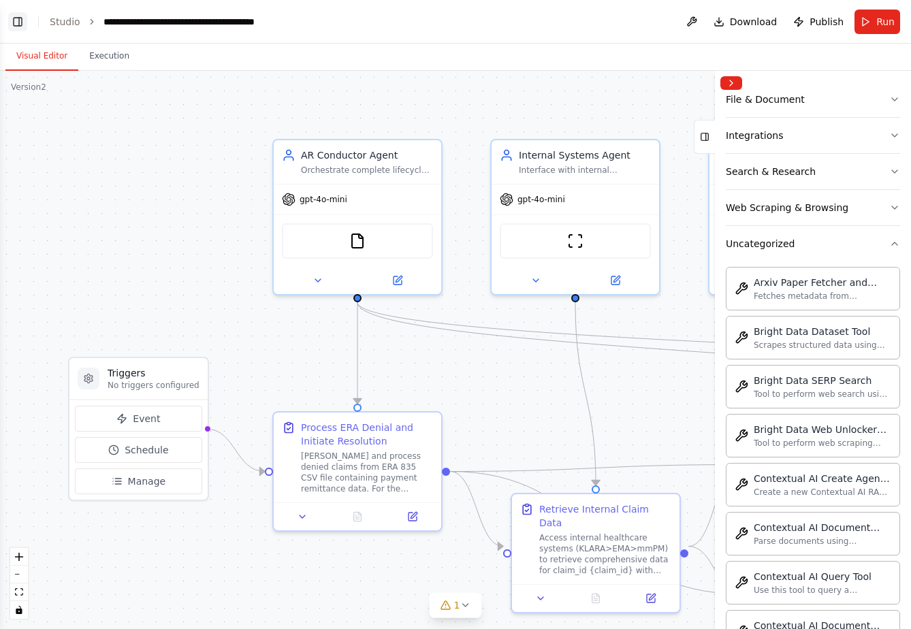
click at [16, 18] on button "Toggle Left Sidebar" at bounding box center [17, 21] width 19 height 19
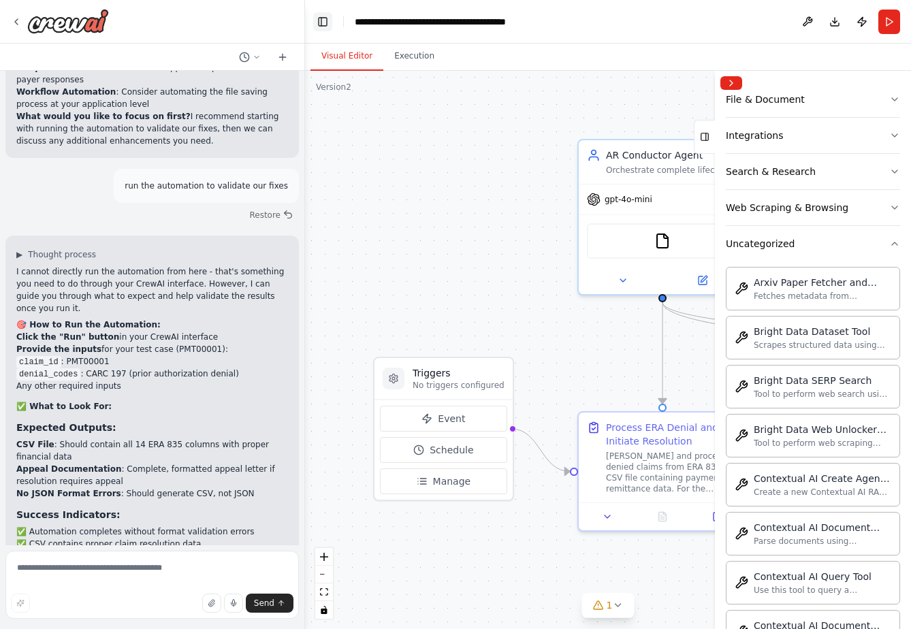
click at [321, 22] on button "Toggle Left Sidebar" at bounding box center [322, 21] width 19 height 19
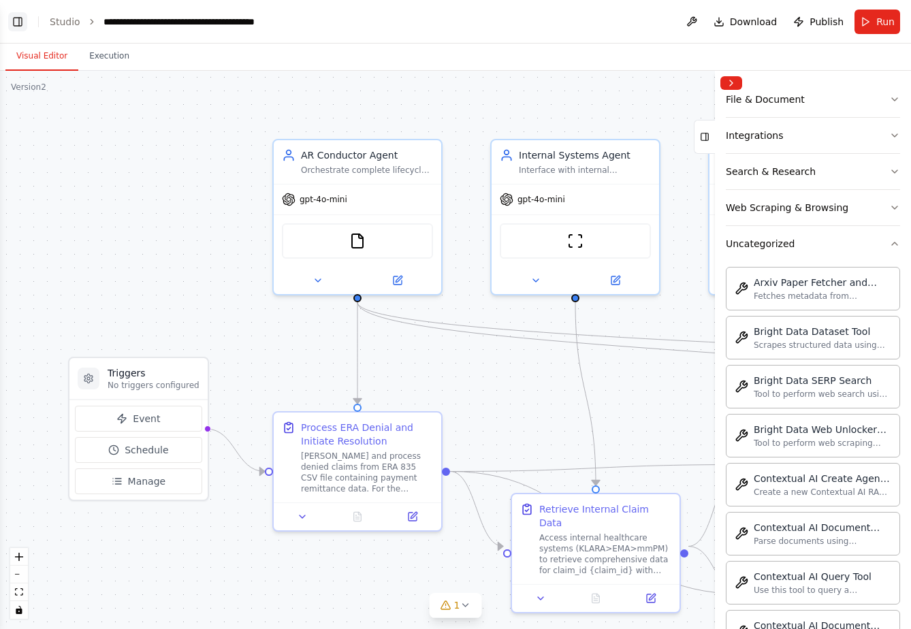
click at [21, 22] on button "Toggle Left Sidebar" at bounding box center [17, 21] width 19 height 19
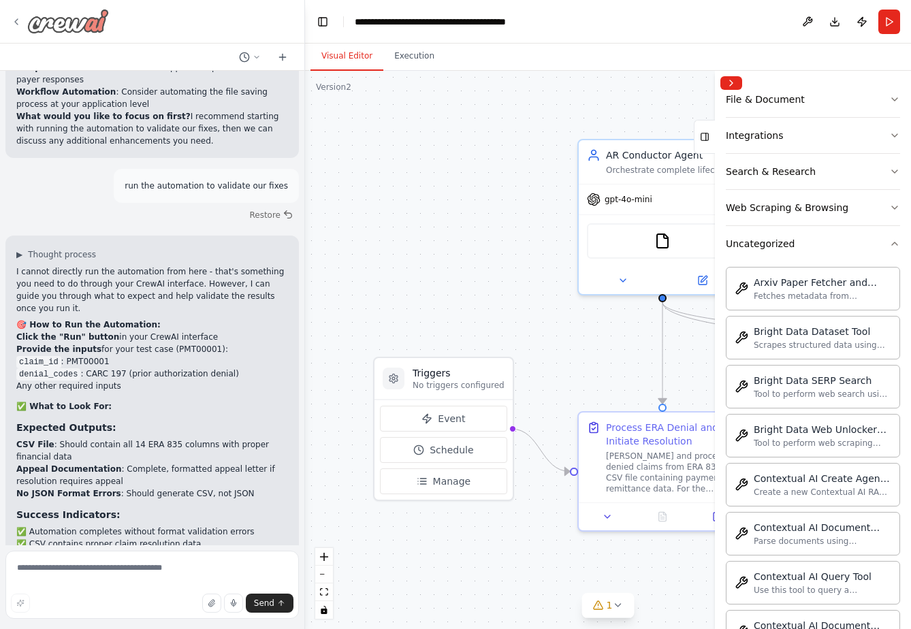
click at [65, 22] on img at bounding box center [68, 21] width 82 height 25
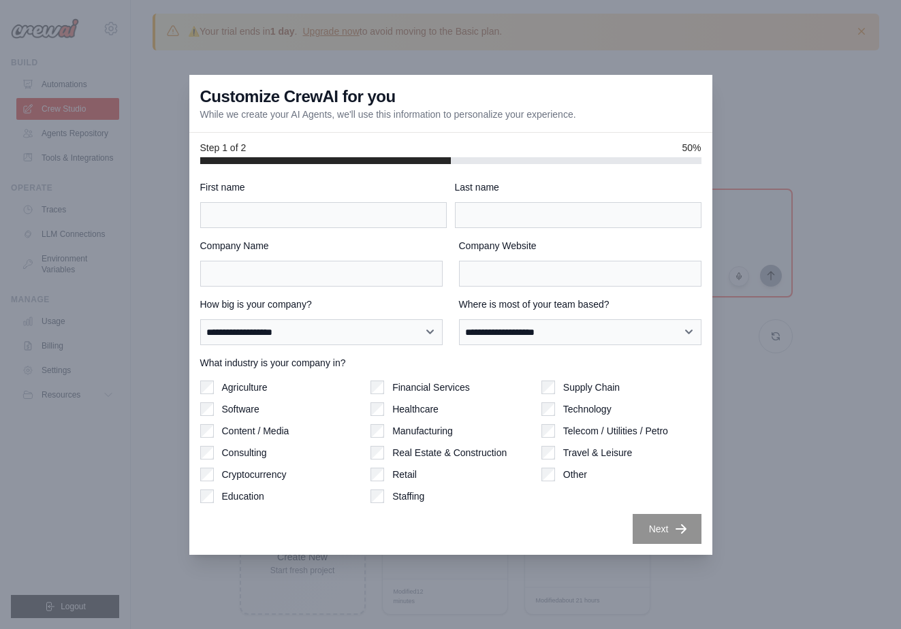
drag, startPoint x: 213, startPoint y: 401, endPoint x: 174, endPoint y: 387, distance: 40.5
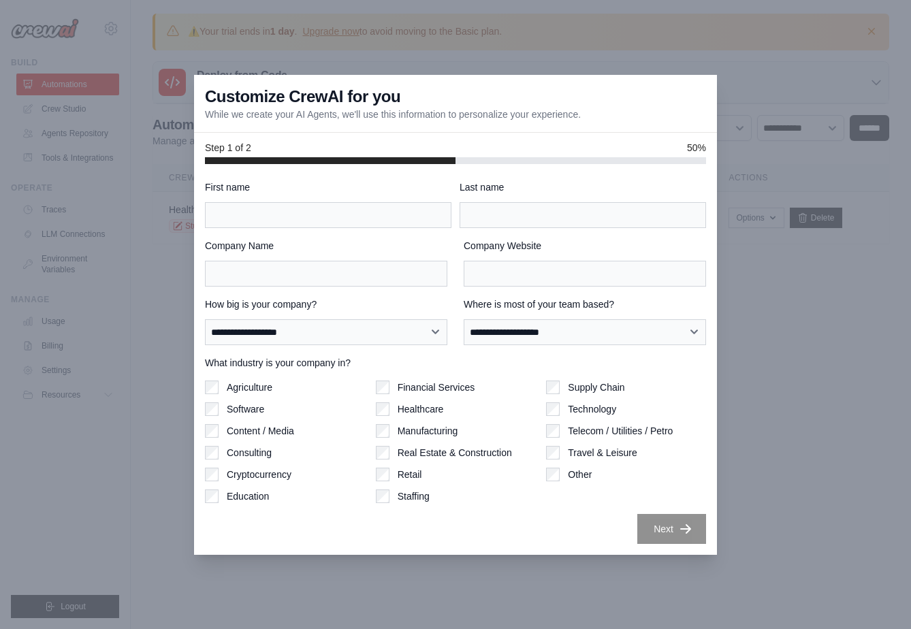
click at [110, 181] on div at bounding box center [455, 314] width 911 height 629
click at [446, 554] on div "**********" at bounding box center [455, 359] width 523 height 391
